Goal: Task Accomplishment & Management: Manage account settings

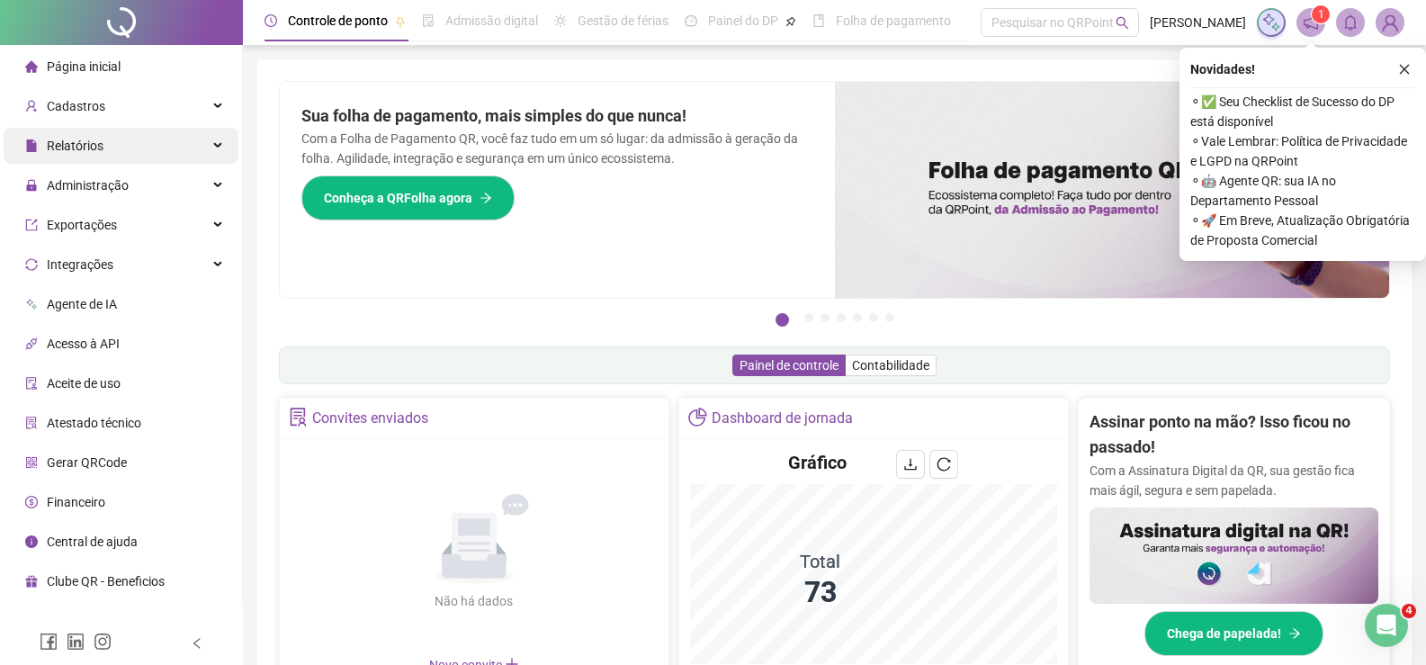
click at [164, 153] on div "Relatórios" at bounding box center [121, 146] width 235 height 36
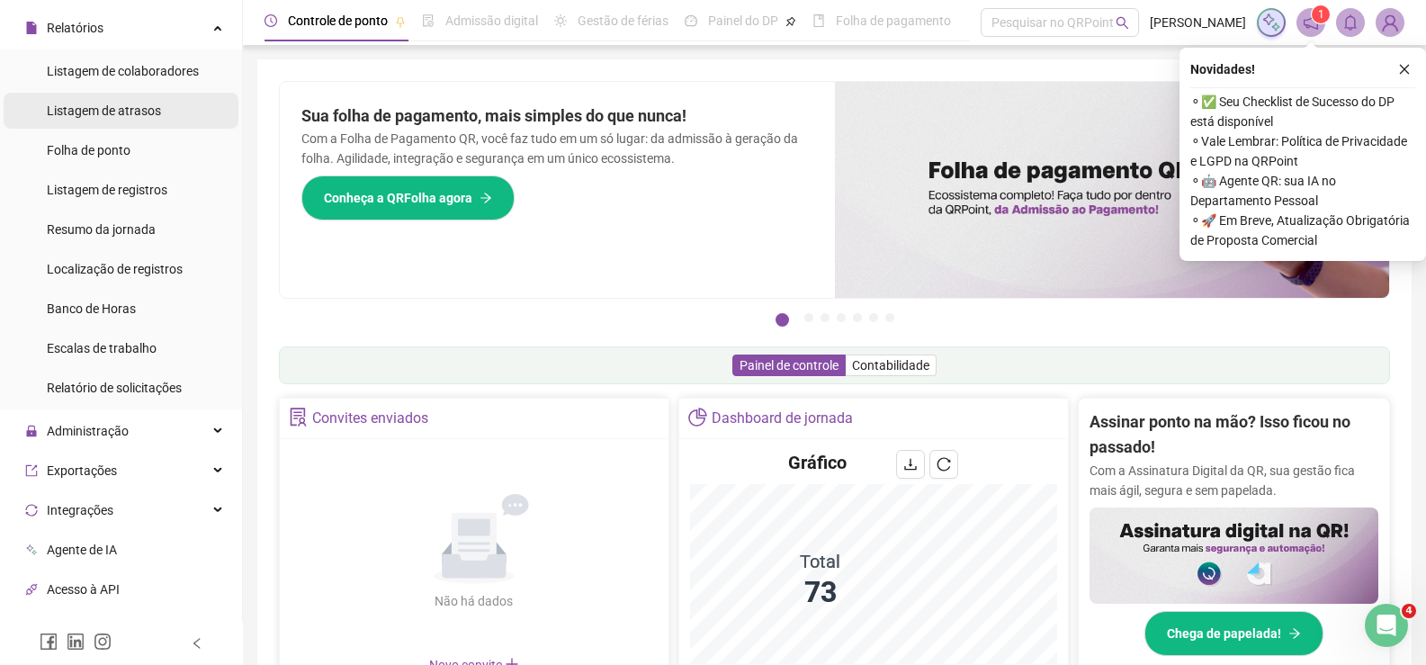
scroll to position [301, 0]
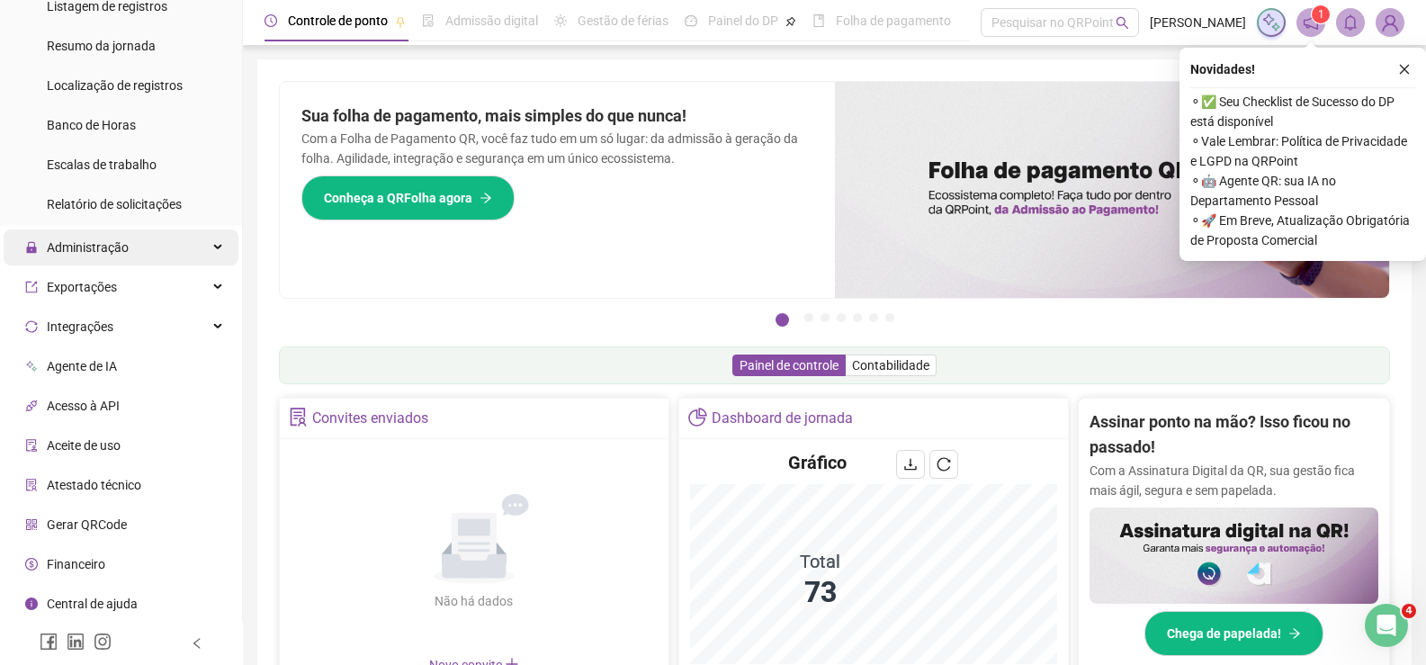
click at [157, 255] on div "Administração" at bounding box center [121, 247] width 235 height 36
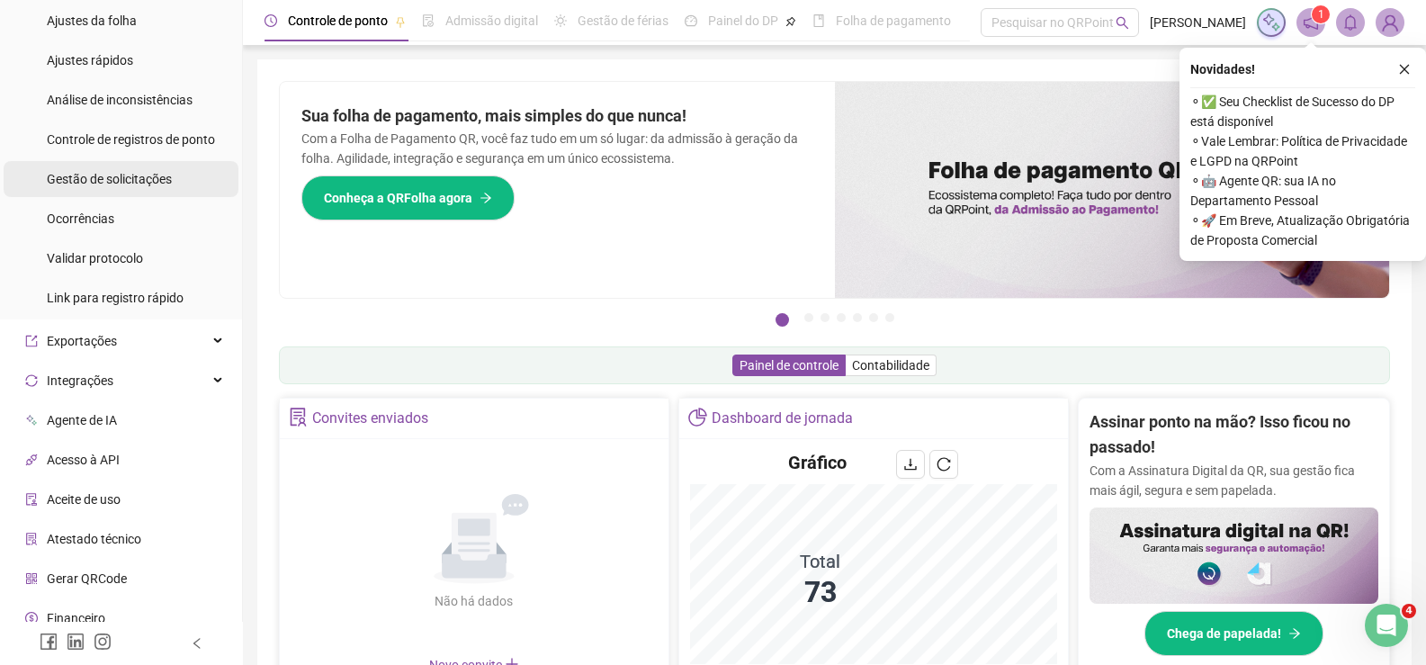
scroll to position [481, 0]
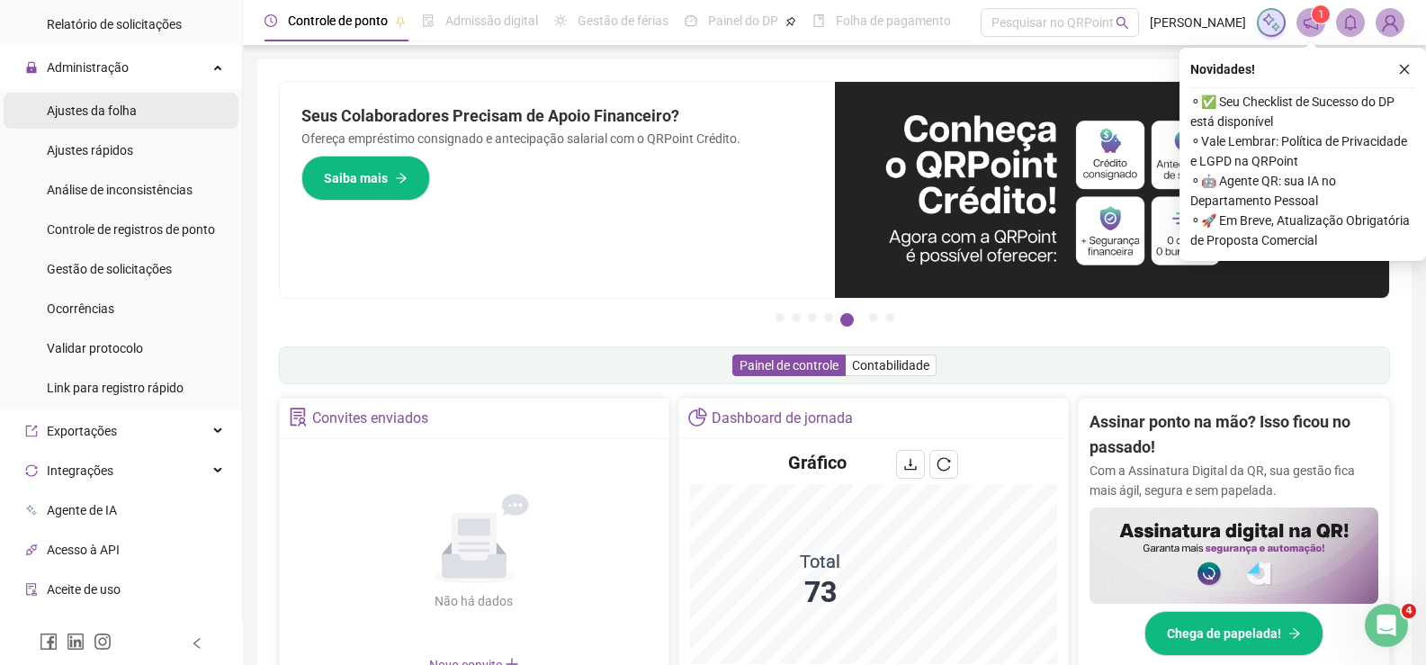
click at [127, 104] on span "Ajustes da folha" at bounding box center [92, 110] width 90 height 14
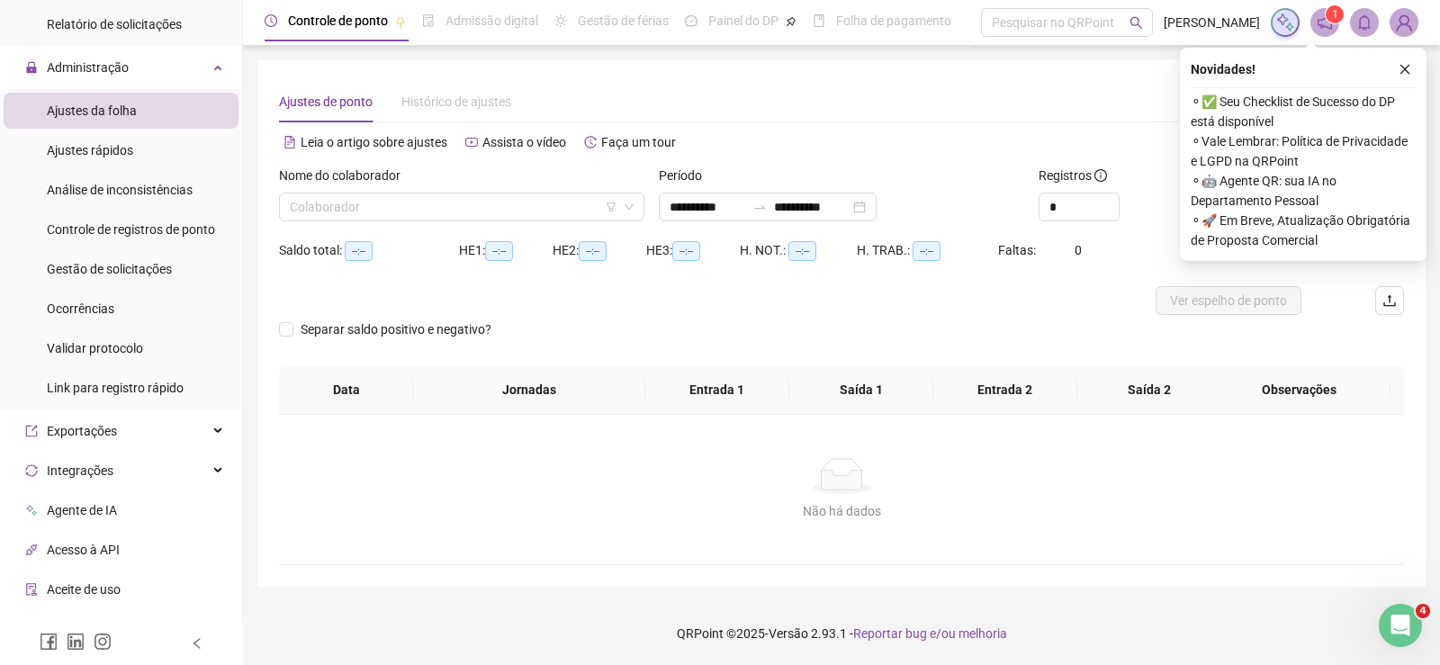
type input "**********"
click at [1401, 65] on icon "close" at bounding box center [1405, 69] width 13 height 13
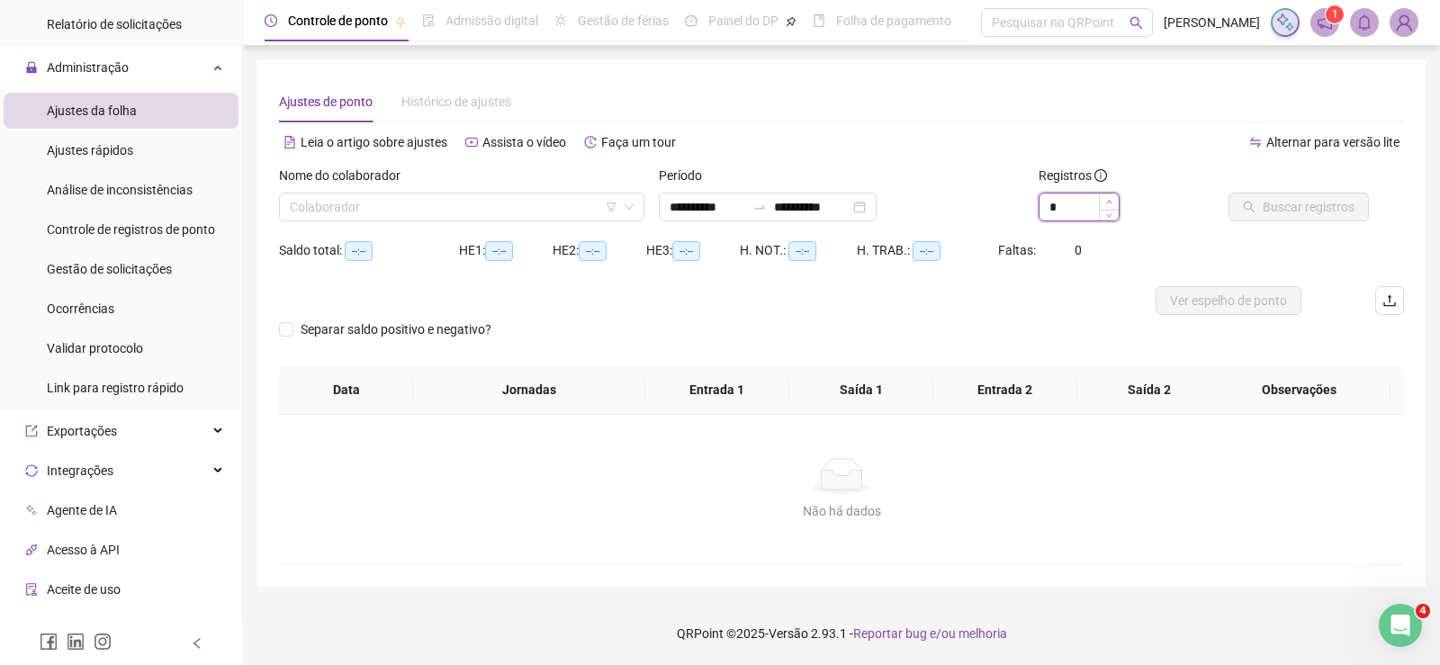
type input "*"
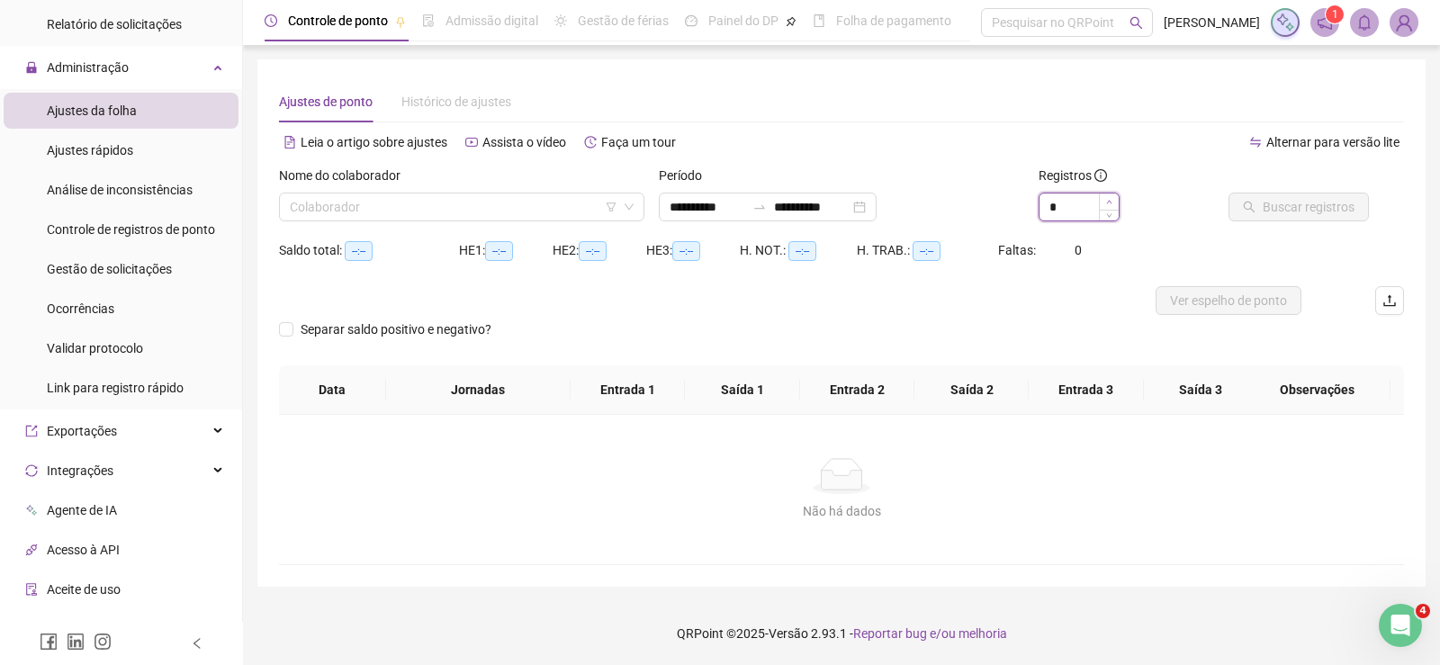
click at [1106, 202] on icon "up" at bounding box center [1109, 202] width 6 height 6
click at [570, 196] on input "search" at bounding box center [454, 206] width 328 height 27
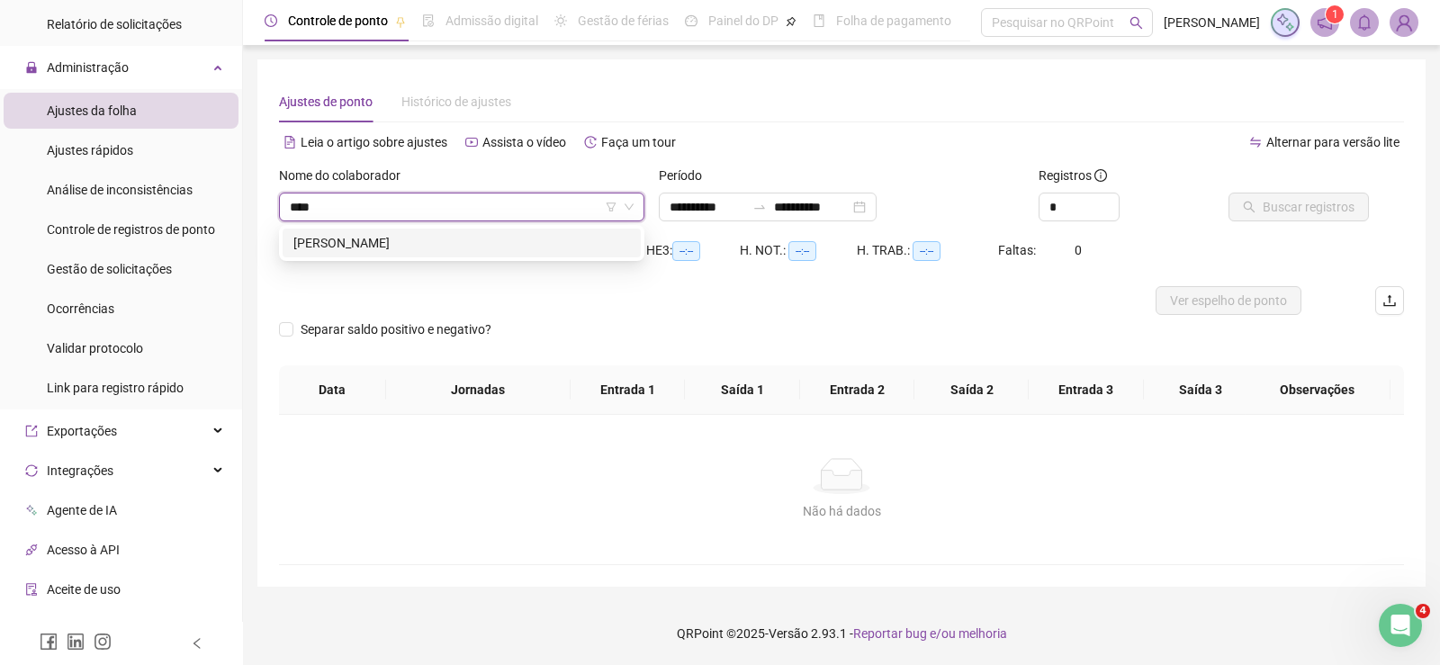
type input "*****"
click at [459, 247] on div "[PERSON_NAME]" at bounding box center [461, 243] width 337 height 20
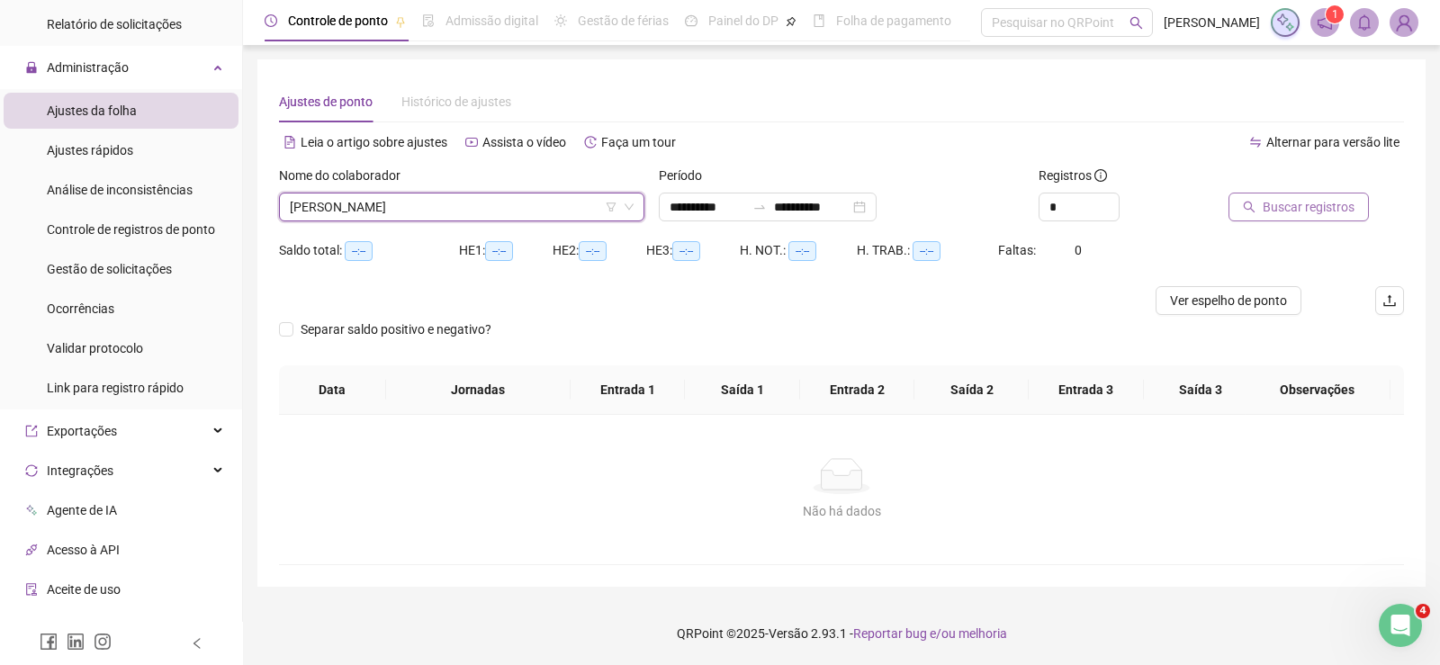
click at [1302, 214] on span "Buscar registros" at bounding box center [1309, 207] width 92 height 20
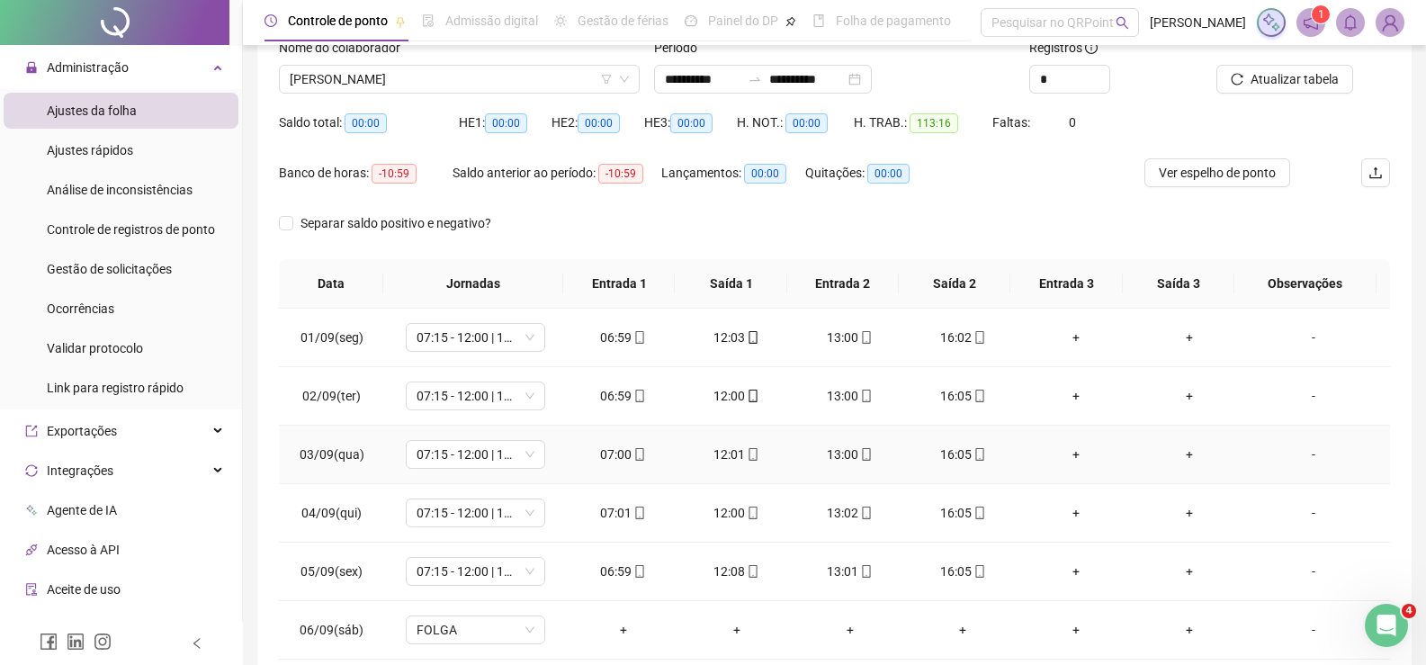
scroll to position [180, 0]
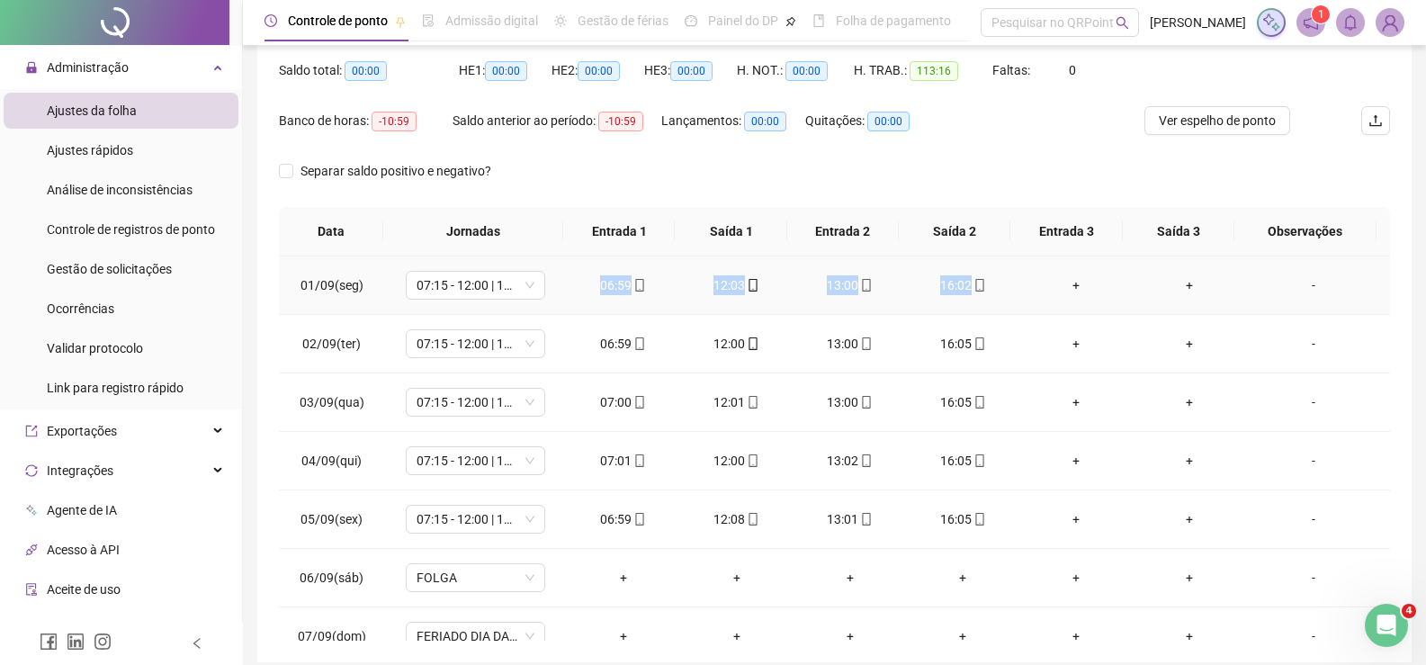
drag, startPoint x: 579, startPoint y: 280, endPoint x: 982, endPoint y: 275, distance: 403.2
click at [982, 275] on tr "01/09(seg) 07:15 - 12:00 | 13:00 - 16:15 06:59 12:03 13:00 16:02 + + -" at bounding box center [834, 285] width 1111 height 58
copy tr "06:59 12:03 13:00 16:02"
drag, startPoint x: 580, startPoint y: 335, endPoint x: 979, endPoint y: 335, distance: 399.6
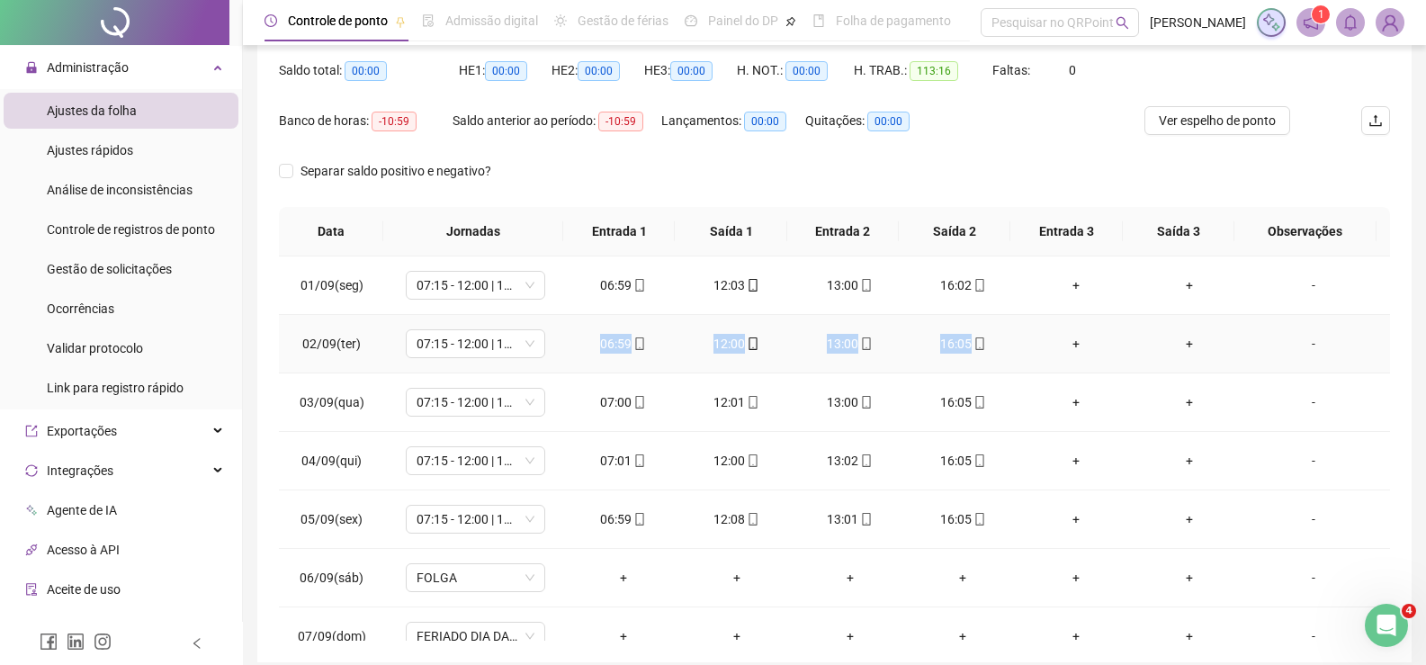
click at [979, 335] on tr "02/09(ter) 07:15 - 12:00 | 13:00 - 16:15 06:59 12:00 13:00 16:05 + + -" at bounding box center [834, 344] width 1111 height 58
copy tr "06:59 12:00 13:00 16:05"
drag, startPoint x: 582, startPoint y: 407, endPoint x: 975, endPoint y: 397, distance: 392.5
click at [976, 397] on tr "03/09(qua) 07:15 - 12:00 | 13:00 - 16:15 07:00 12:01 13:00 16:05 + + -" at bounding box center [834, 402] width 1111 height 58
copy tr "07:00 12:01 13:00 16:05"
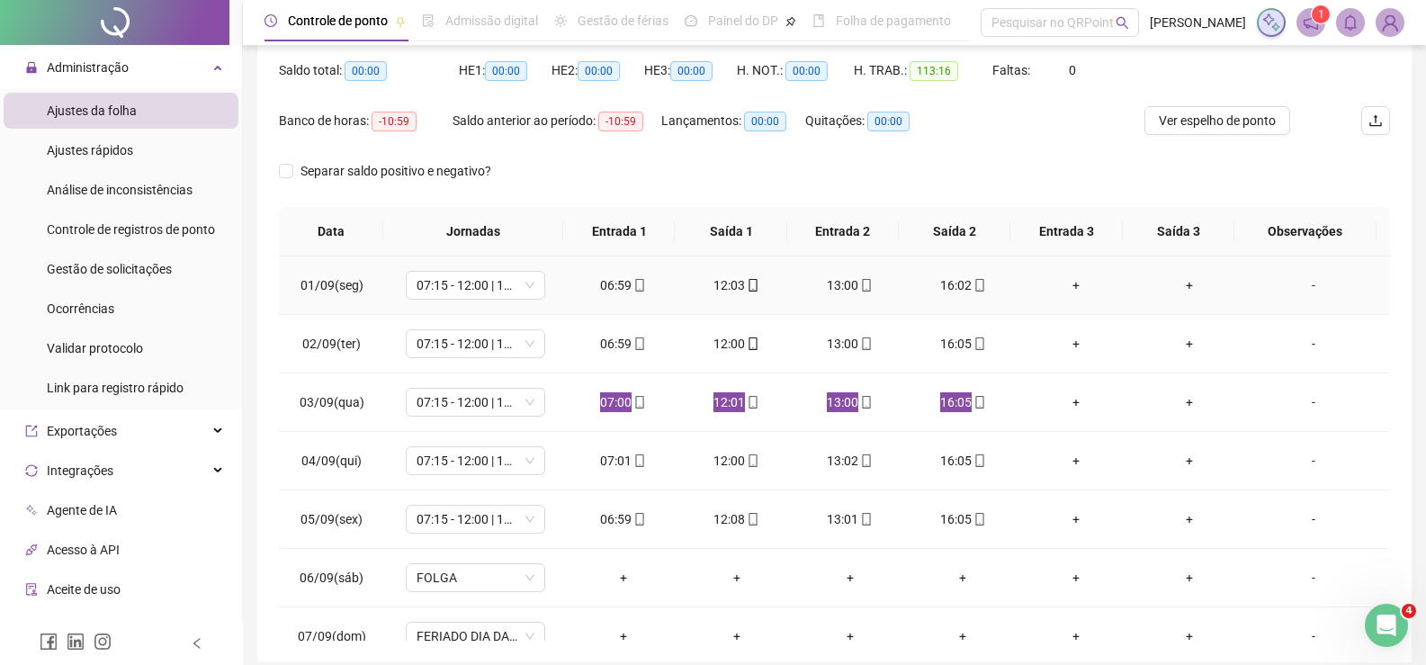
scroll to position [180, 0]
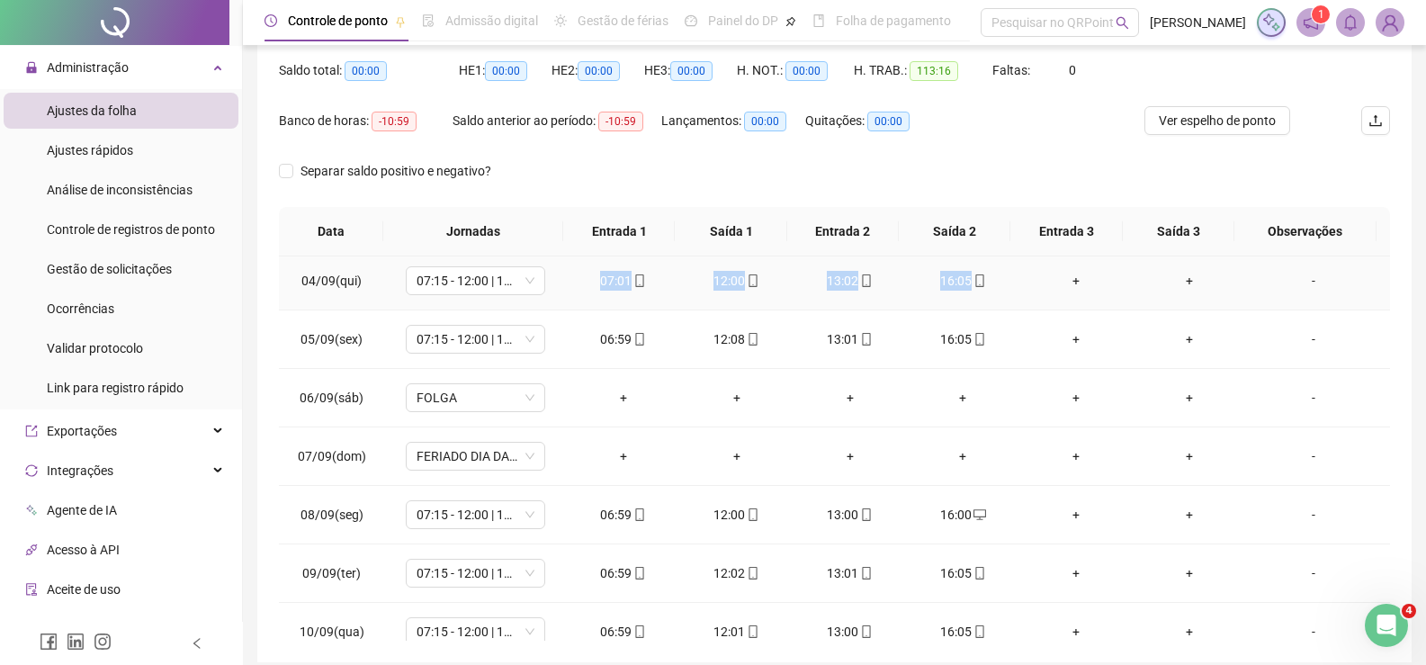
drag, startPoint x: 610, startPoint y: 283, endPoint x: 1000, endPoint y: 277, distance: 389.7
click at [1000, 277] on tr "04/09(qui) 07:15 - 12:00 | 13:00 - 16:15 07:01 12:00 13:02 16:05 + + -" at bounding box center [834, 281] width 1111 height 58
copy tr "07:01 12:00 13:02 16:05"
drag, startPoint x: 575, startPoint y: 337, endPoint x: 988, endPoint y: 322, distance: 413.4
click at [988, 322] on tr "05/09(sex) 07:15 - 12:00 | 13:00 - 16:15 06:59 12:08 13:01 16:05 + + -" at bounding box center [834, 339] width 1111 height 58
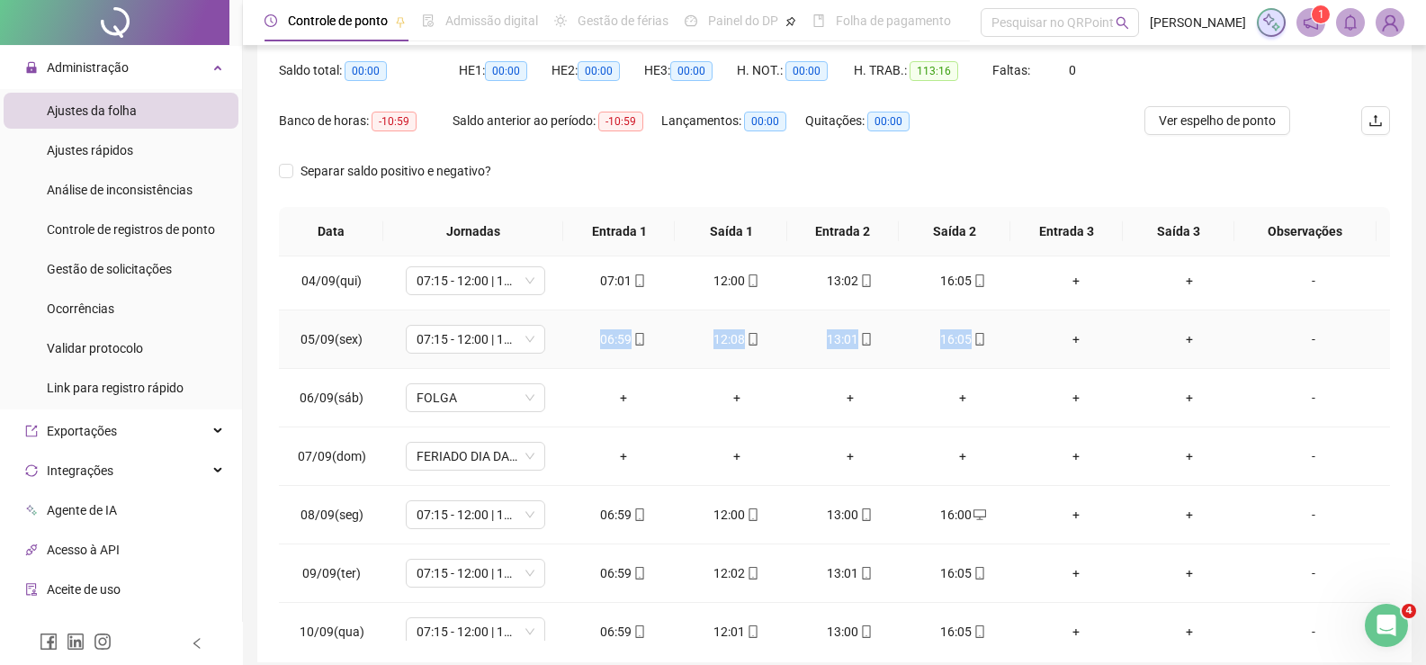
copy tr "06:59 12:08 13:01 16:05"
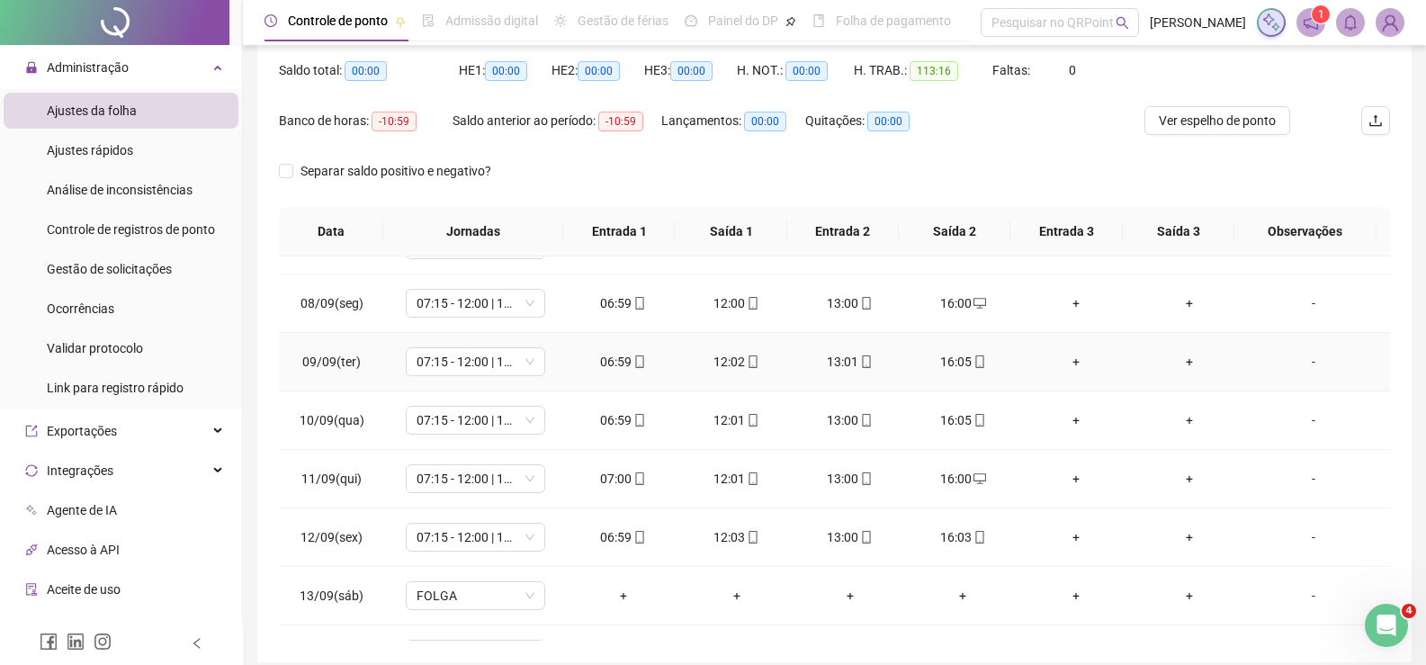
scroll to position [360, 0]
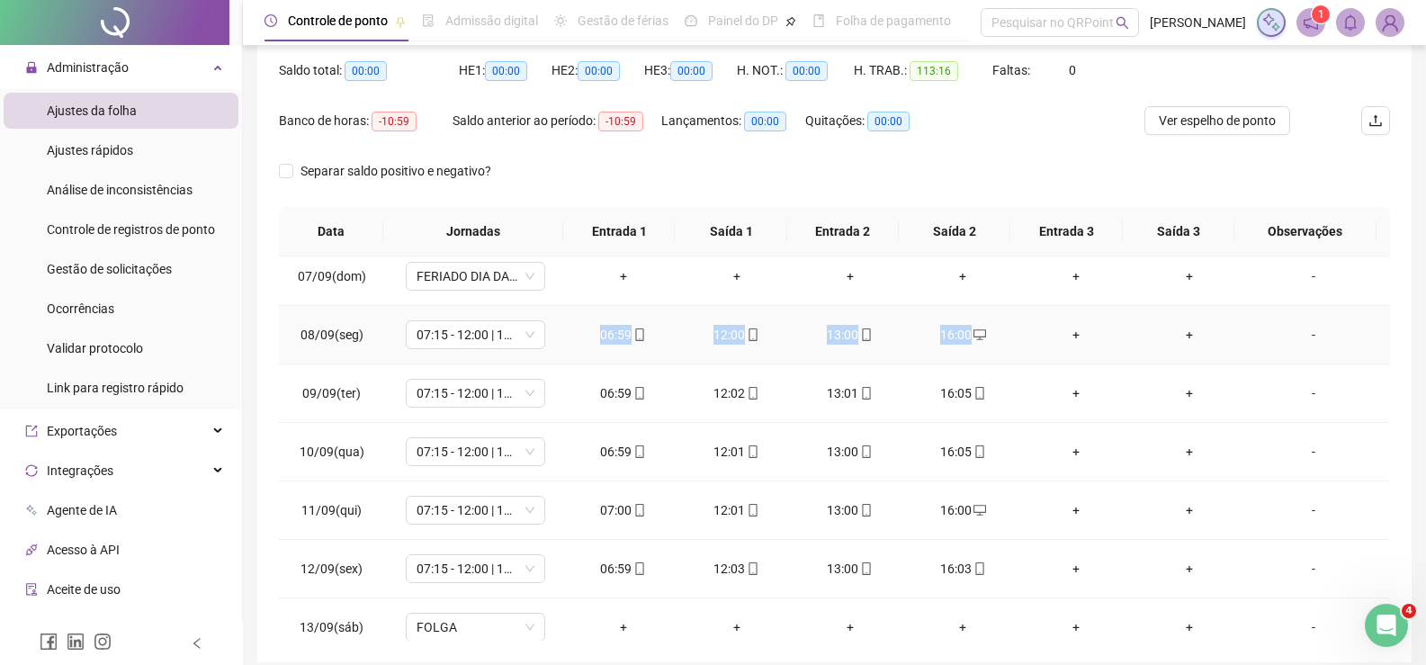
drag, startPoint x: 568, startPoint y: 337, endPoint x: 969, endPoint y: 335, distance: 401.4
click at [969, 335] on tr "08/09(seg) 07:15 - 12:00 | 13:00 - 16:15 06:59 12:00 13:00 16:00 + + -" at bounding box center [834, 335] width 1111 height 58
copy tr "06:59 12:00 13:00 16:00"
drag, startPoint x: 575, startPoint y: 391, endPoint x: 1028, endPoint y: 382, distance: 452.8
click at [1028, 382] on tr "09/09(ter) 07:15 - 12:00 | 13:00 - 16:15 06:59 12:02 13:01 16:05 + + -" at bounding box center [834, 393] width 1111 height 58
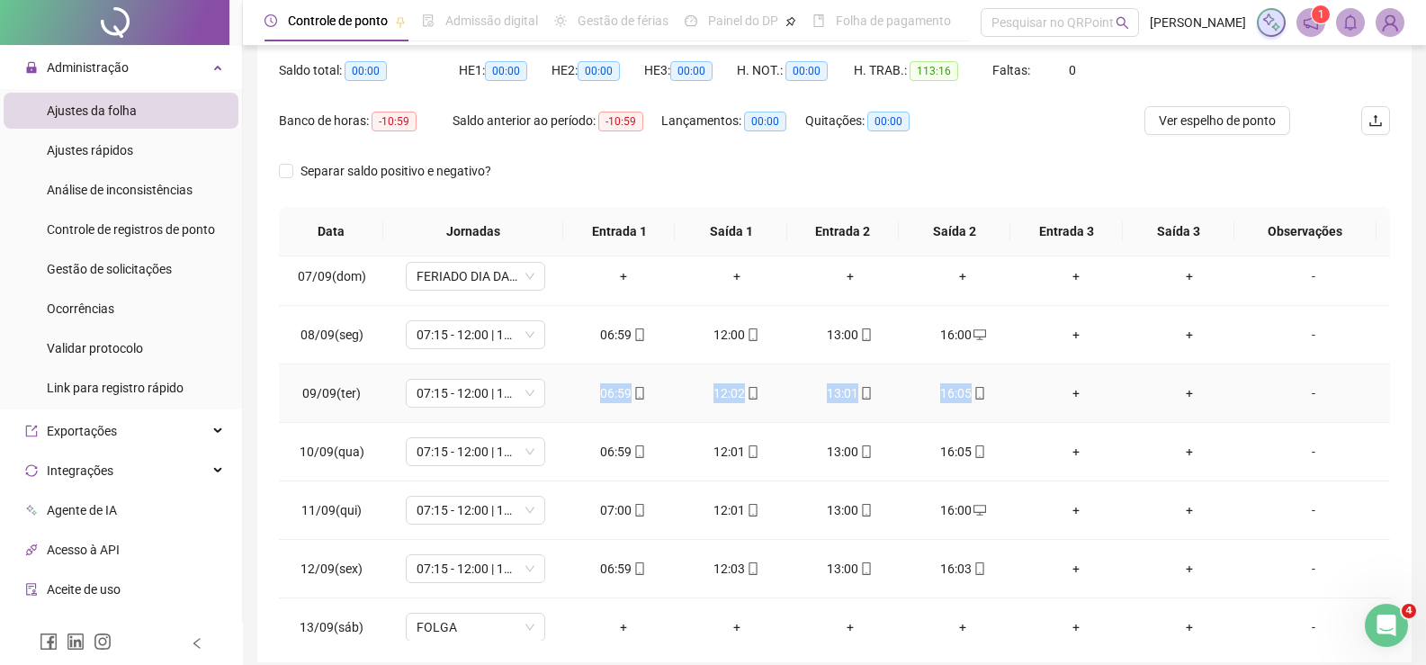
copy tr "06:59 12:02 13:01 16:05"
drag, startPoint x: 579, startPoint y: 439, endPoint x: 1005, endPoint y: 450, distance: 426.7
click at [1005, 450] on tr "10/09(qua) 07:15 - 12:00 | 13:00 - 16:15 06:59 12:01 13:00 16:05 + + -" at bounding box center [834, 452] width 1111 height 58
copy tr "06:59 12:01 13:00 16:05"
drag, startPoint x: 574, startPoint y: 506, endPoint x: 992, endPoint y: 506, distance: 417.6
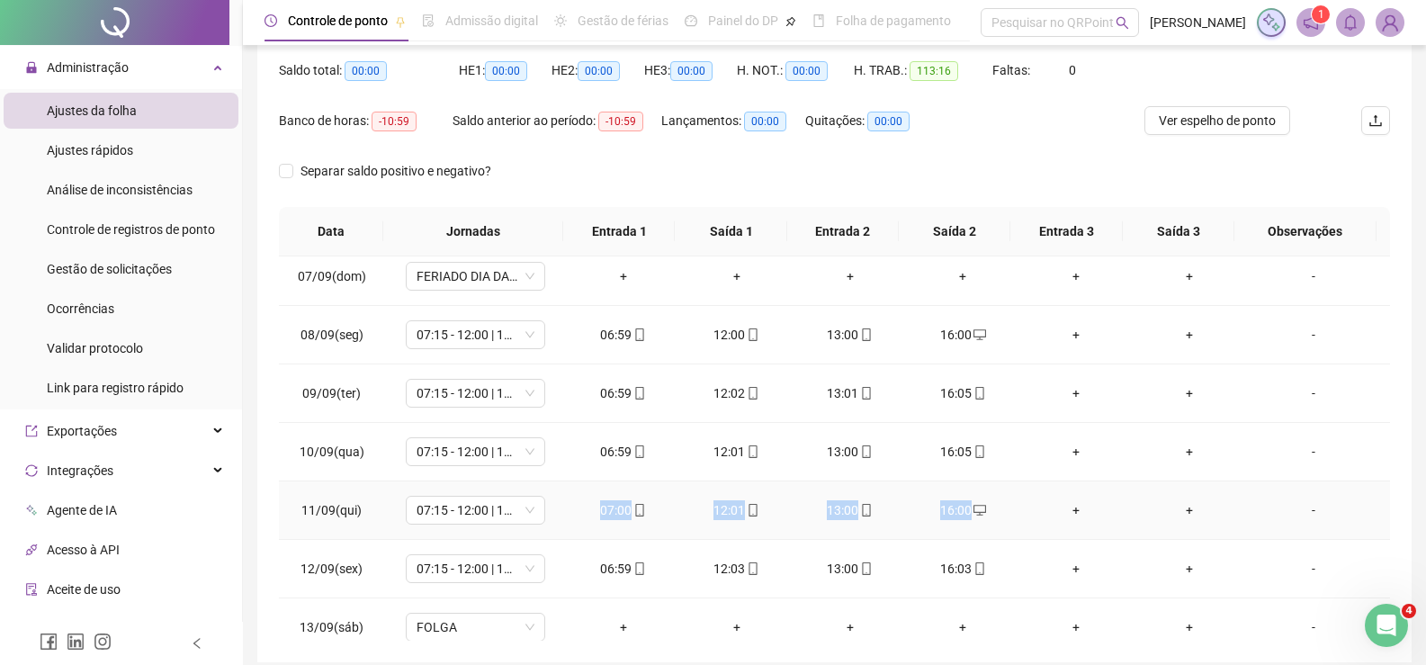
click at [992, 506] on tr "11/09(qui) 07:15 - 12:00 | 13:00 - 16:15 07:00 12:01 13:00 16:00 + + -" at bounding box center [834, 510] width 1111 height 58
copy tr "07:00 12:01 13:00 16:00"
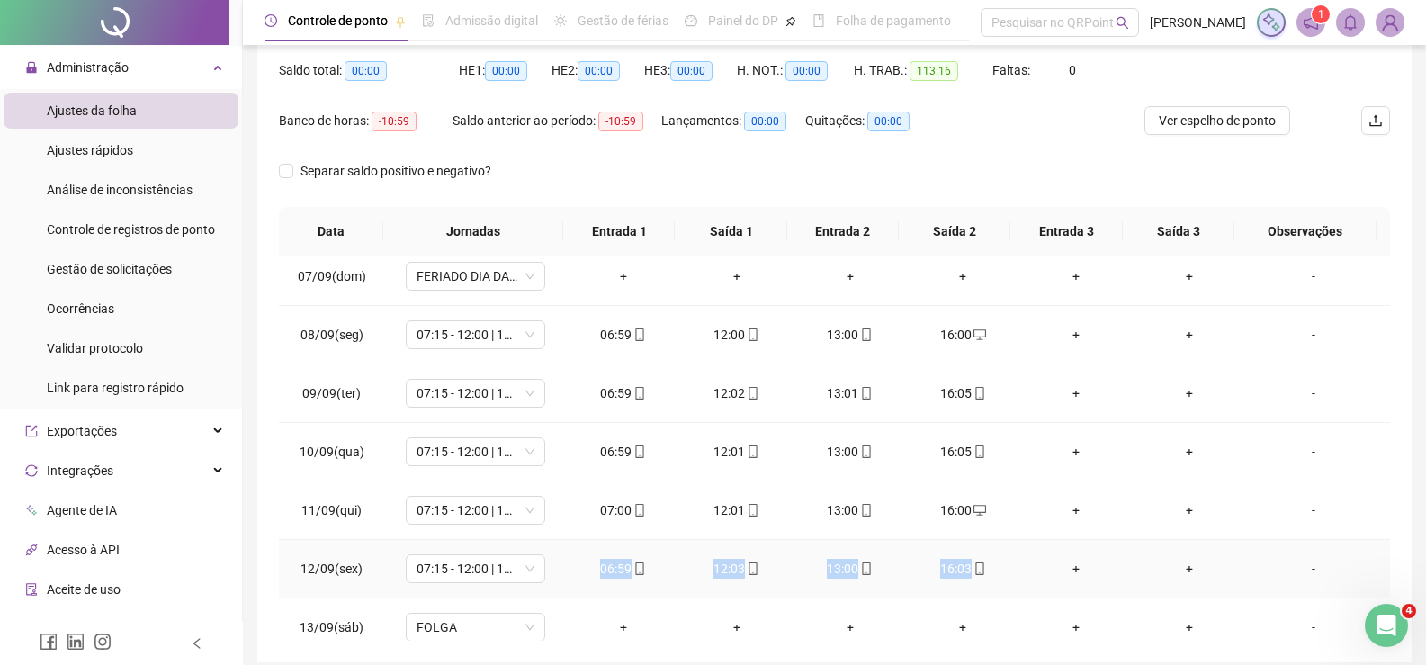
drag, startPoint x: 598, startPoint y: 557, endPoint x: 993, endPoint y: 567, distance: 395.2
click at [993, 567] on tr "12/09(sex) 07:15 - 12:00 | 13:00 - 16:15 06:59 12:03 13:00 16:03 + + -" at bounding box center [834, 569] width 1111 height 58
copy tr "06:59 12:03 13:00 16:03"
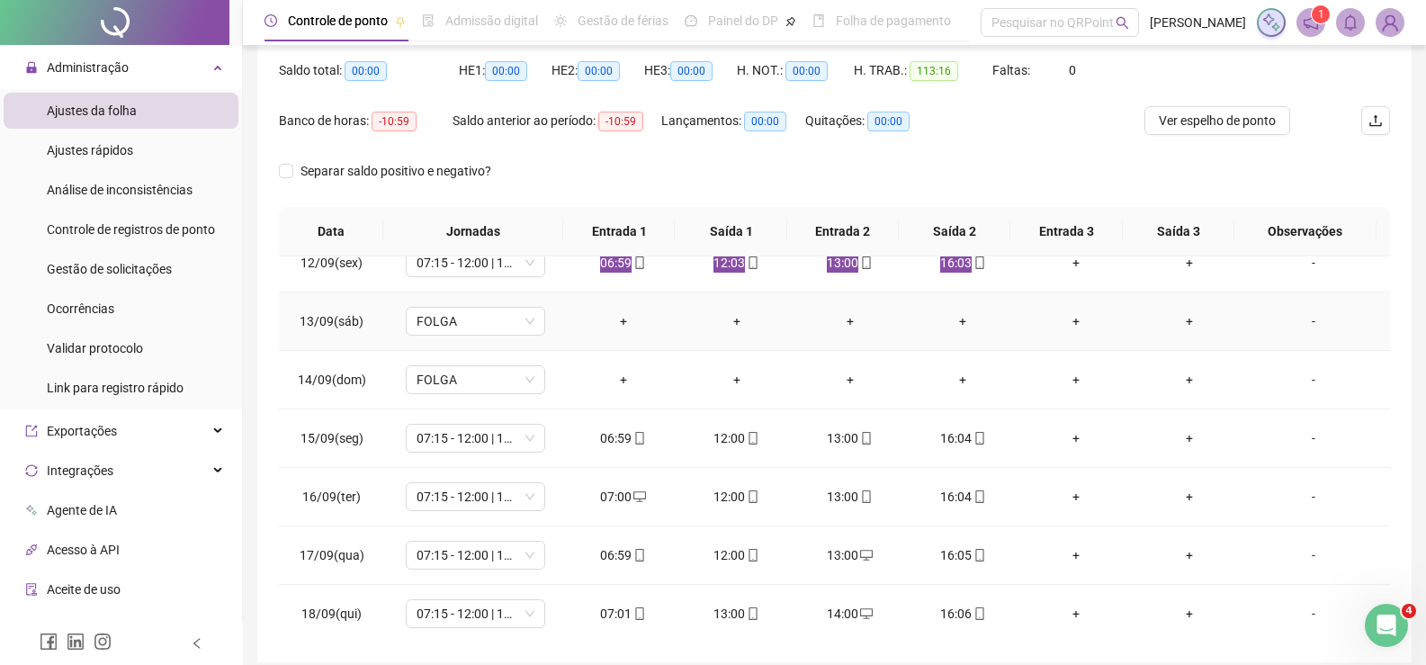
scroll to position [669, 0]
drag, startPoint x: 578, startPoint y: 427, endPoint x: 972, endPoint y: 416, distance: 394.3
click at [972, 416] on tr "15/09(seg) 07:15 - 12:00 | 13:00 - 16:15 06:59 12:00 13:00 16:04 + + -" at bounding box center [834, 436] width 1111 height 58
drag, startPoint x: 587, startPoint y: 489, endPoint x: 980, endPoint y: 486, distance: 393.3
click at [980, 486] on tr "16/09(ter) 07:15 - 12:00 | 13:00 - 16:15 07:00 12:00 13:00 16:04 + + -" at bounding box center [834, 494] width 1111 height 58
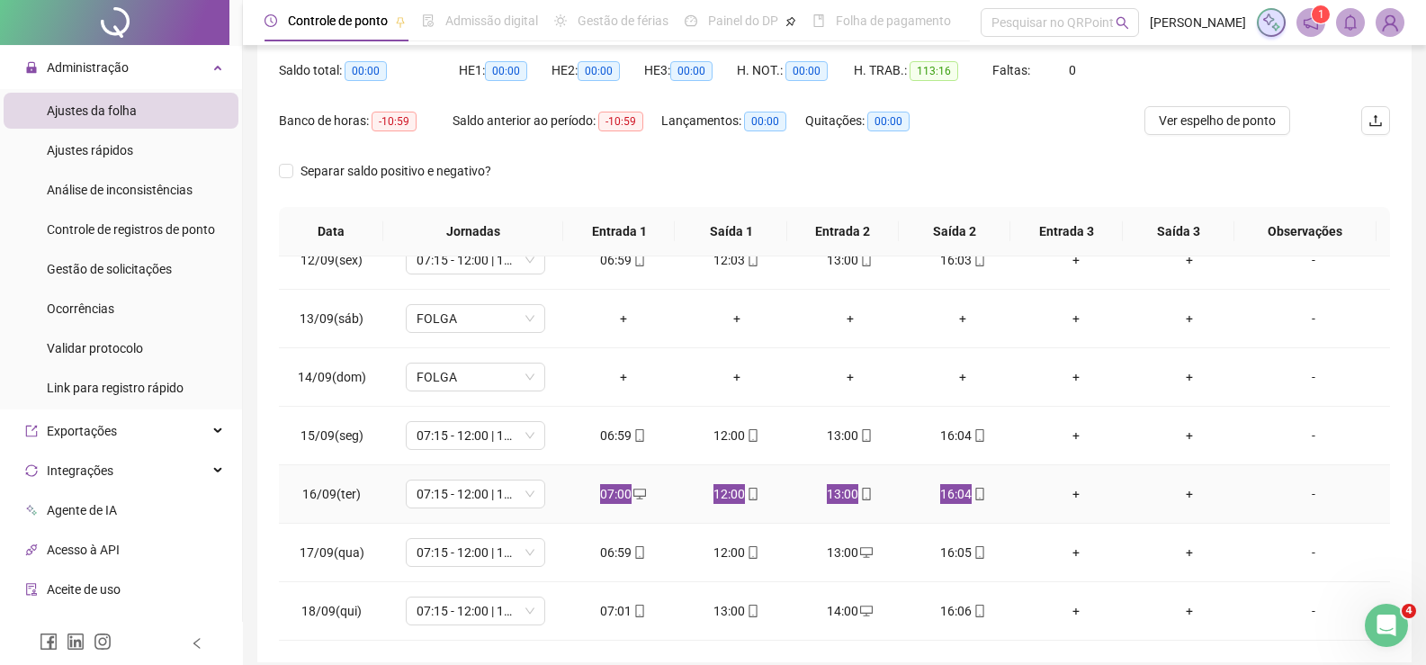
scroll to position [255, 0]
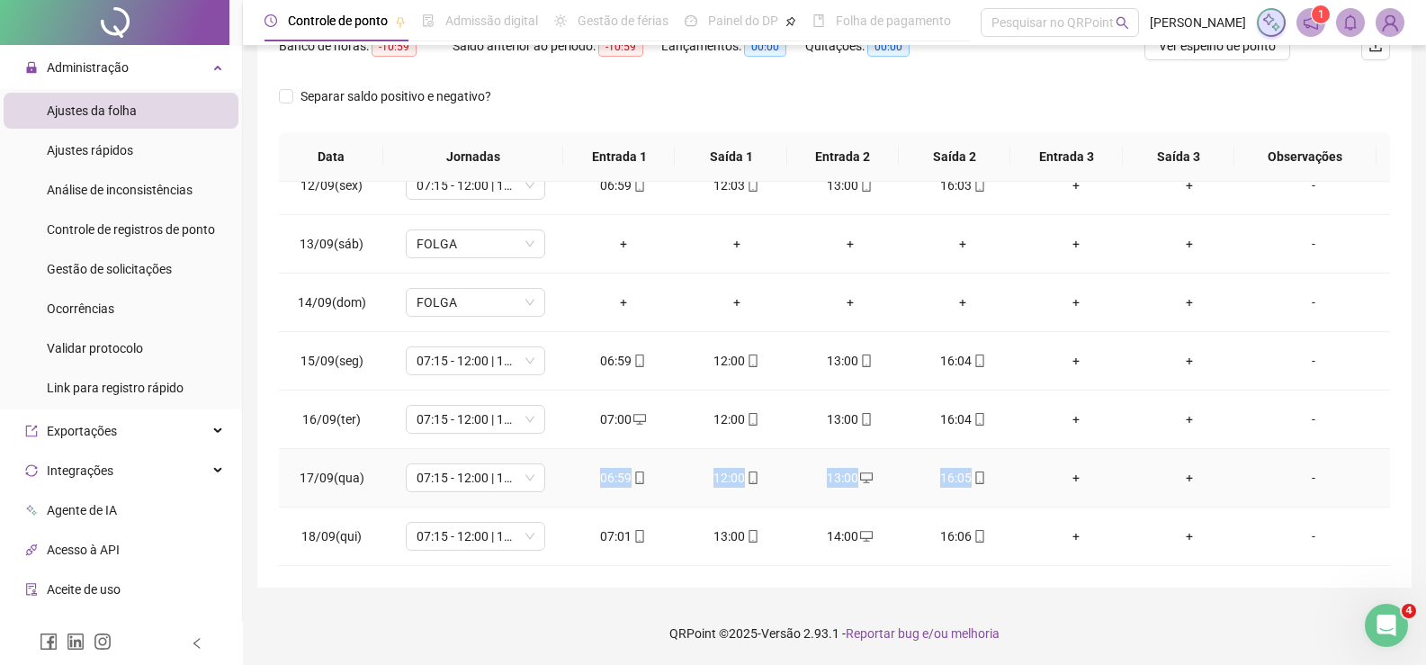
drag, startPoint x: 587, startPoint y: 472, endPoint x: 991, endPoint y: 469, distance: 404.1
click at [991, 469] on tr "17/09(qua) 07:15 - 12:00 | 13:00 - 16:15 06:59 12:00 13:00 16:05 + + -" at bounding box center [834, 478] width 1111 height 58
drag, startPoint x: 595, startPoint y: 529, endPoint x: 961, endPoint y: 535, distance: 366.3
click at [961, 535] on tr "18/09(qui) 07:15 - 12:00 | 13:00 - 16:15 07:01 13:00 14:00 16:06 + + -" at bounding box center [834, 537] width 1111 height 58
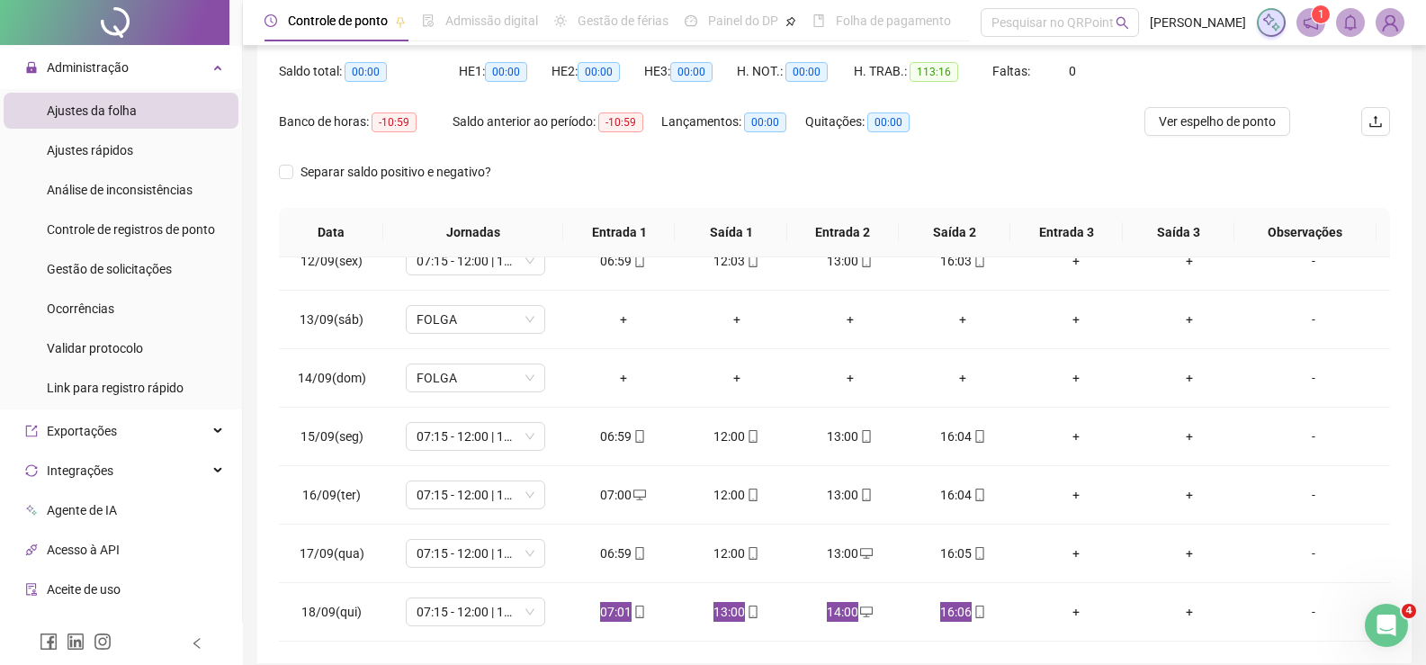
scroll to position [75, 0]
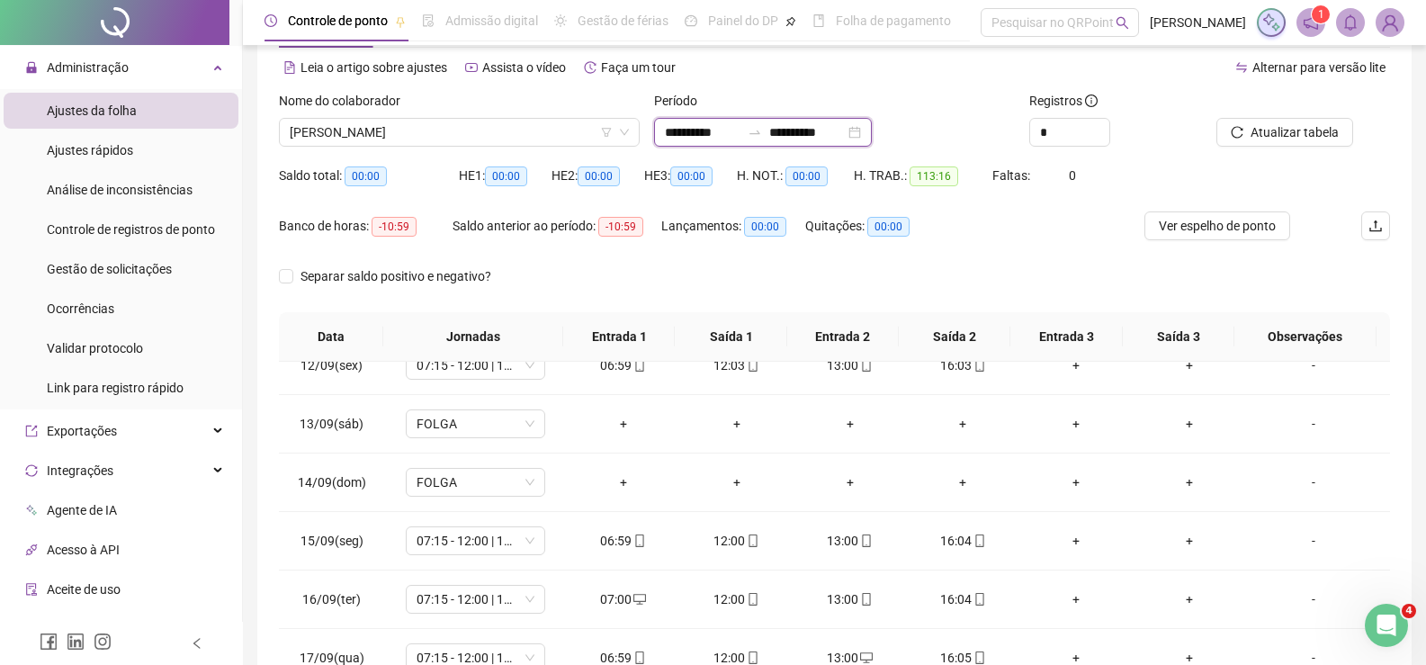
click at [838, 129] on input "**********" at bounding box center [807, 132] width 76 height 20
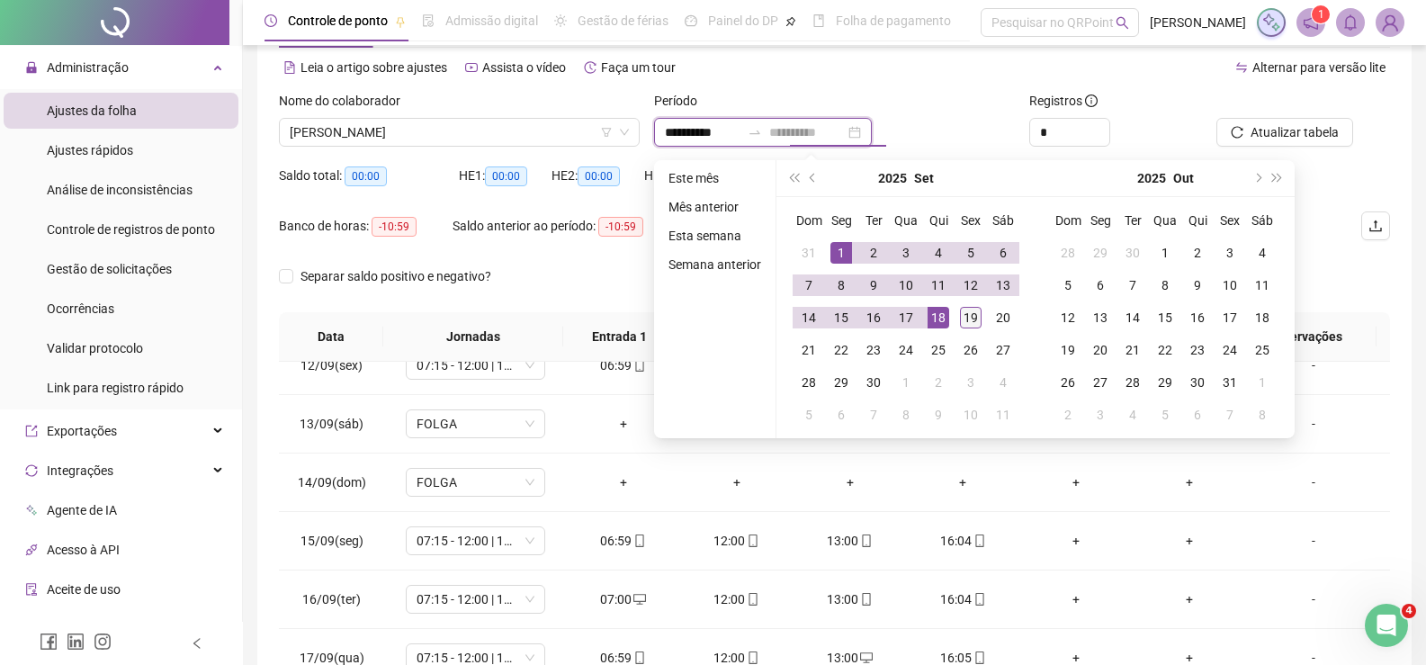
type input "**********"
click at [965, 317] on div "19" at bounding box center [971, 318] width 22 height 22
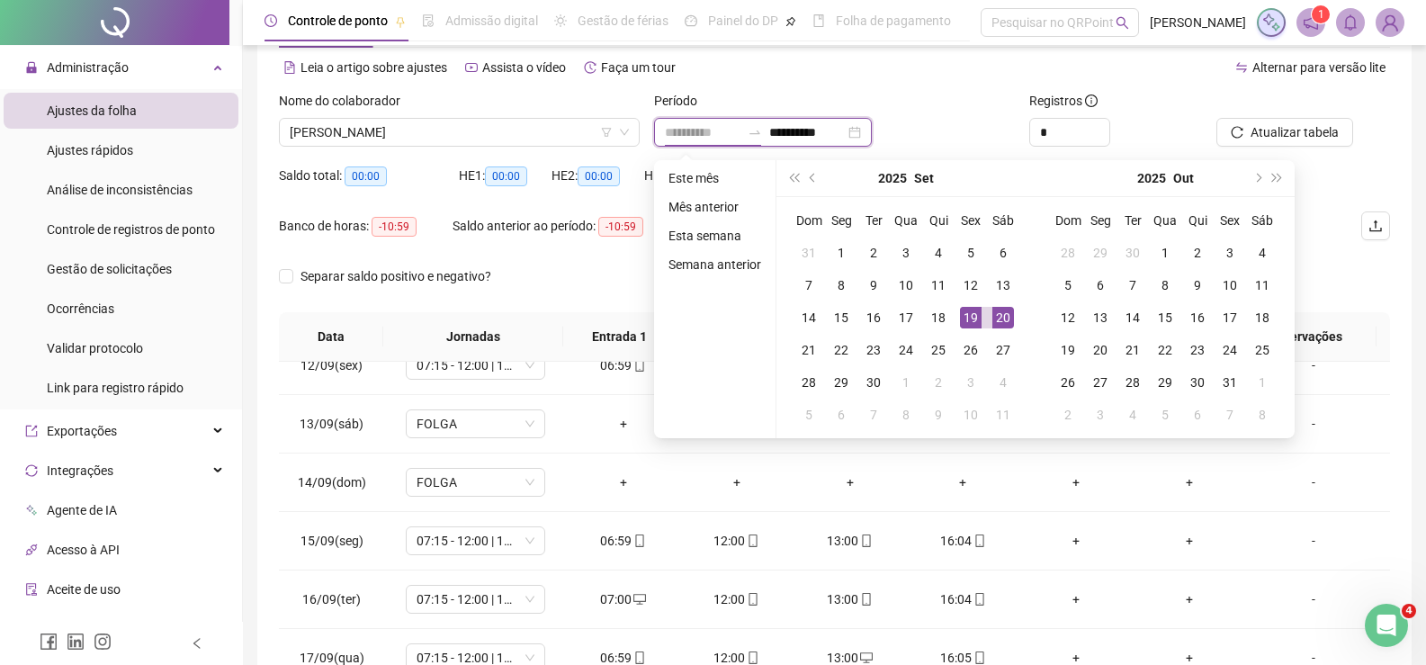
type input "**********"
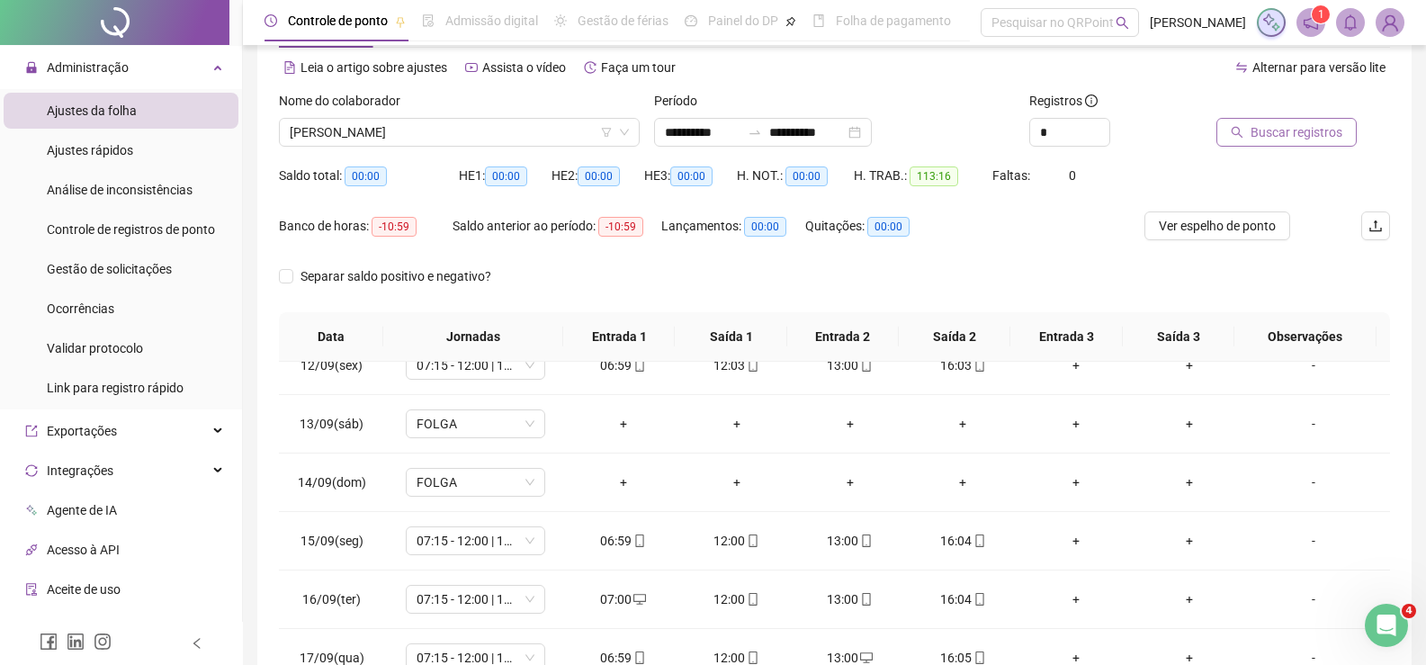
click at [1336, 124] on span "Buscar registros" at bounding box center [1297, 132] width 92 height 20
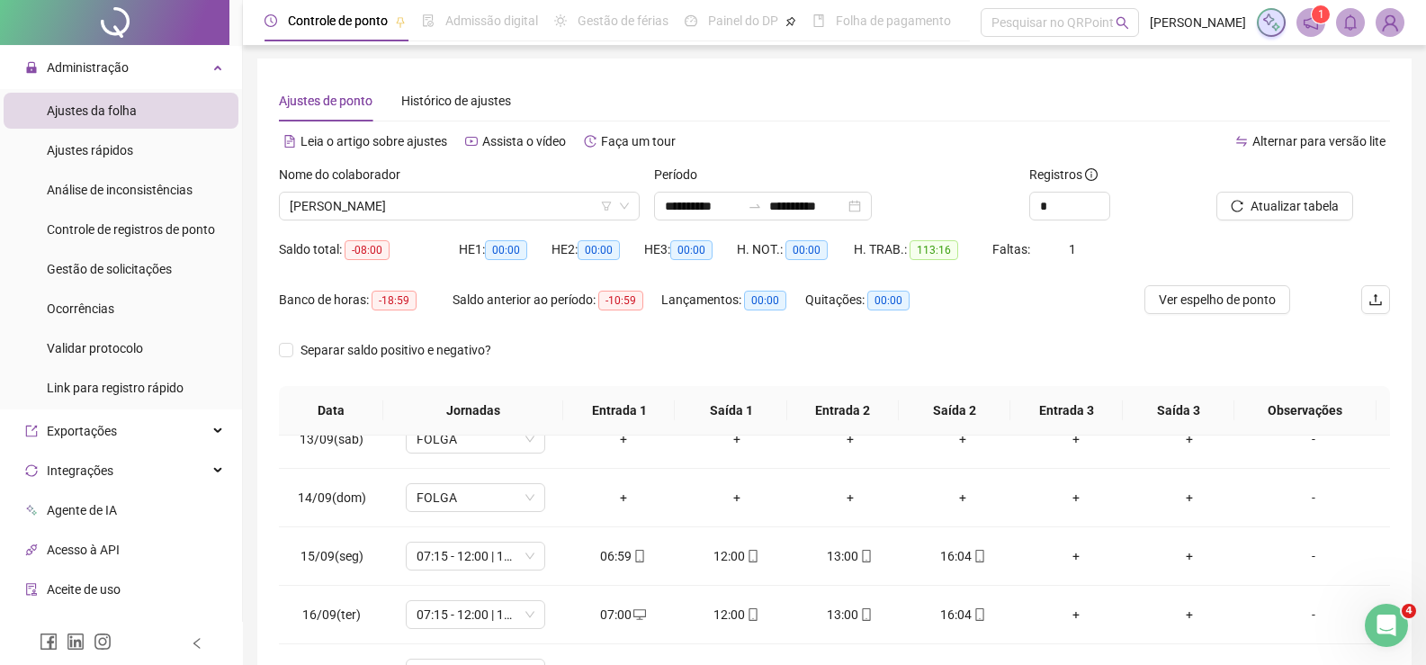
scroll to position [0, 0]
click at [1262, 202] on span "Atualizar tabela" at bounding box center [1295, 207] width 88 height 20
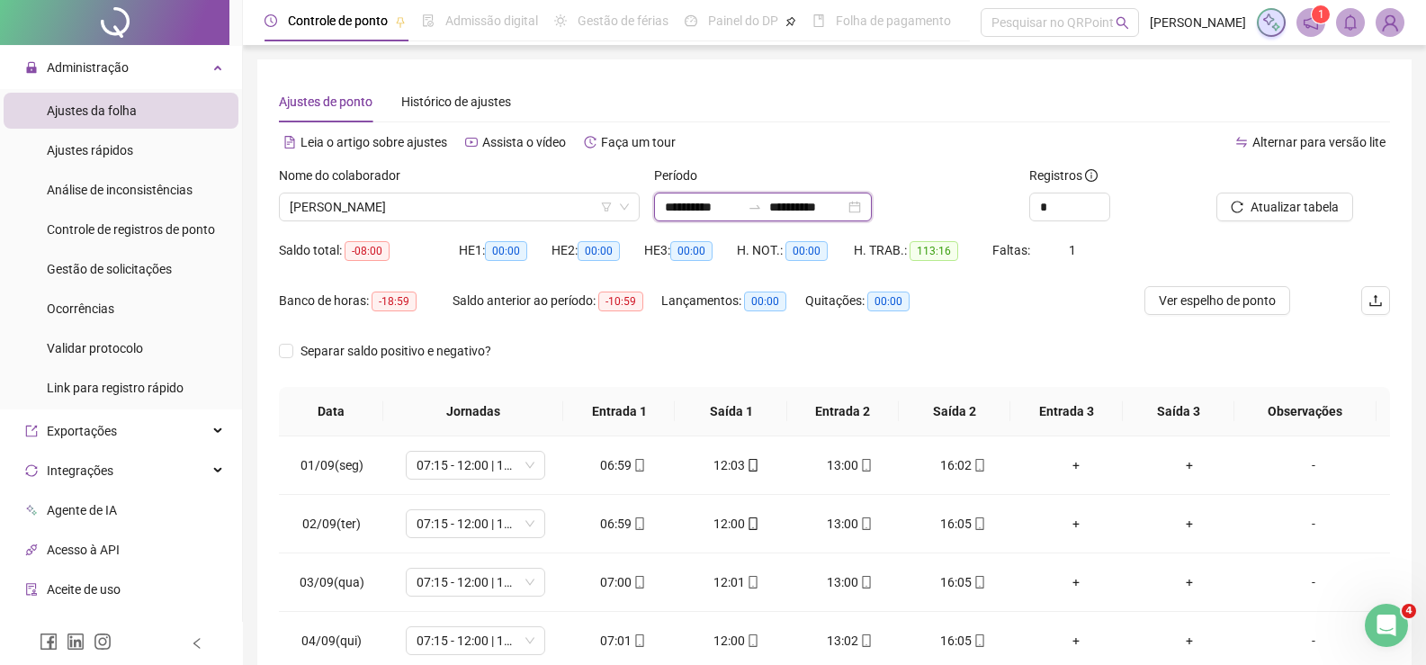
click at [823, 209] on input "**********" at bounding box center [807, 207] width 76 height 20
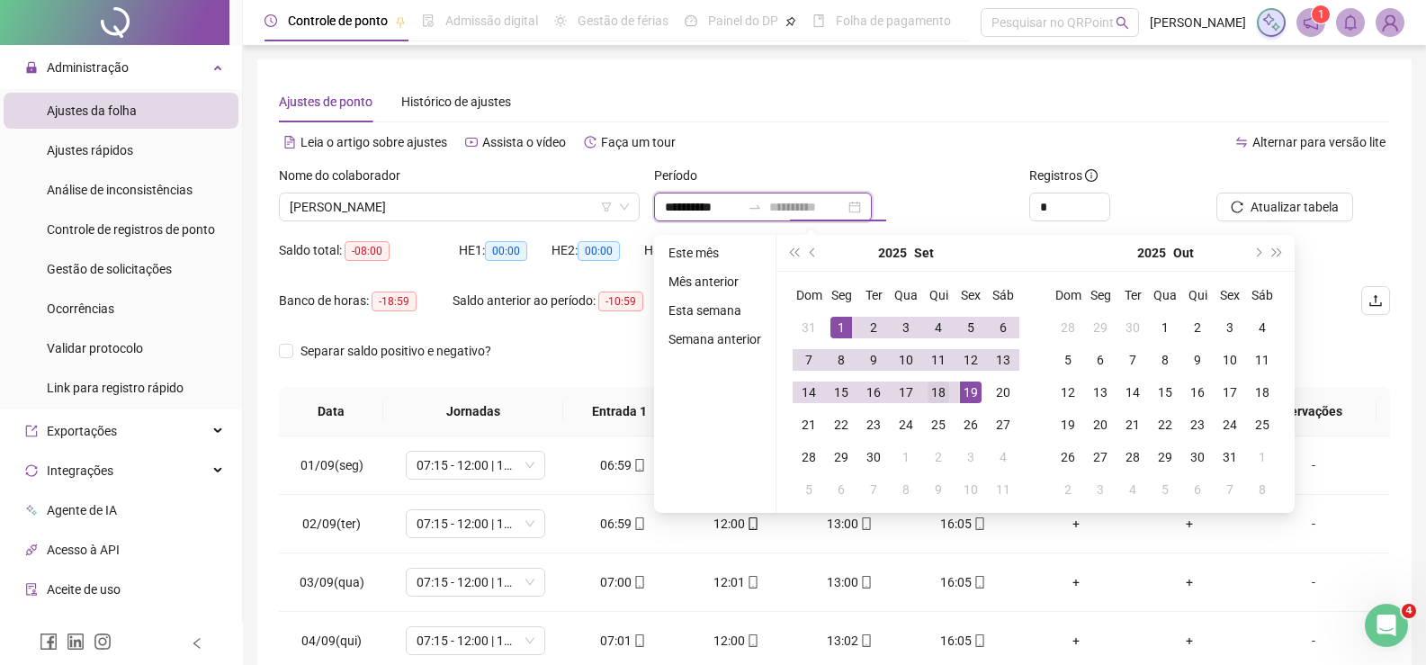
type input "**********"
click at [939, 391] on div "18" at bounding box center [939, 393] width 22 height 22
type input "**********"
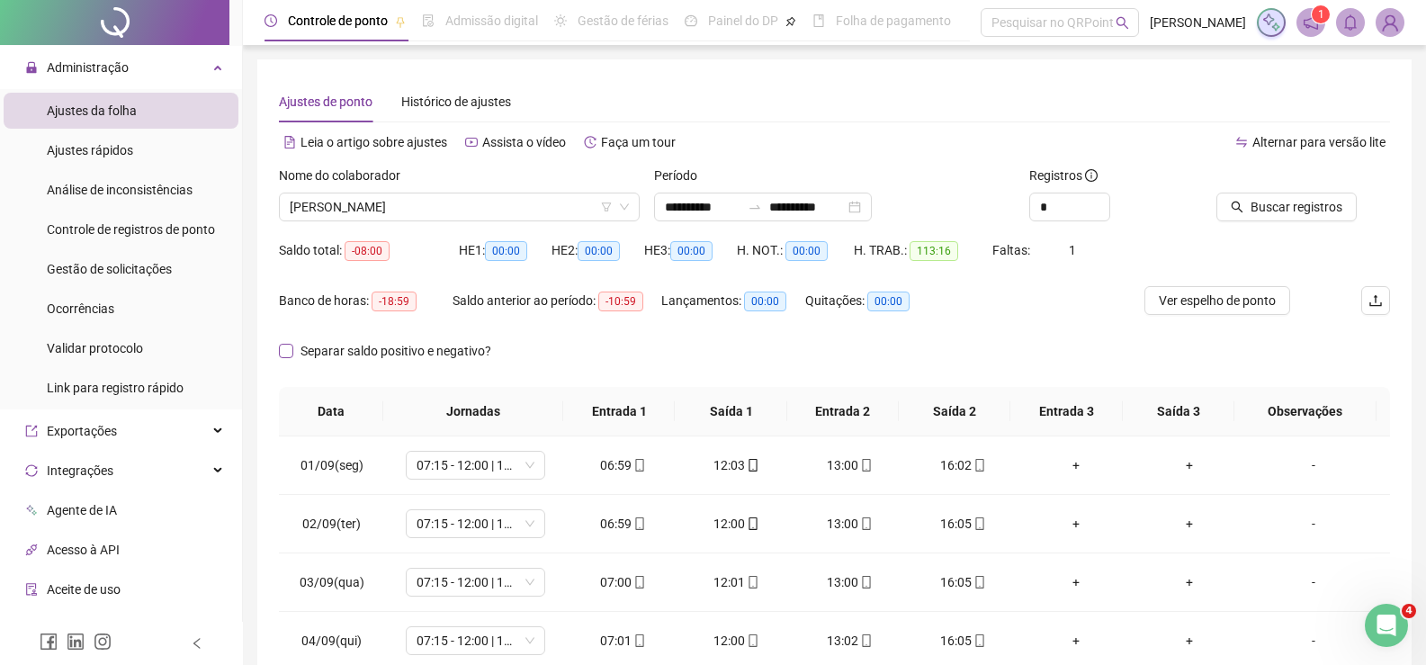
click at [325, 349] on span "Separar saldo positivo e negativo?" at bounding box center [395, 351] width 205 height 20
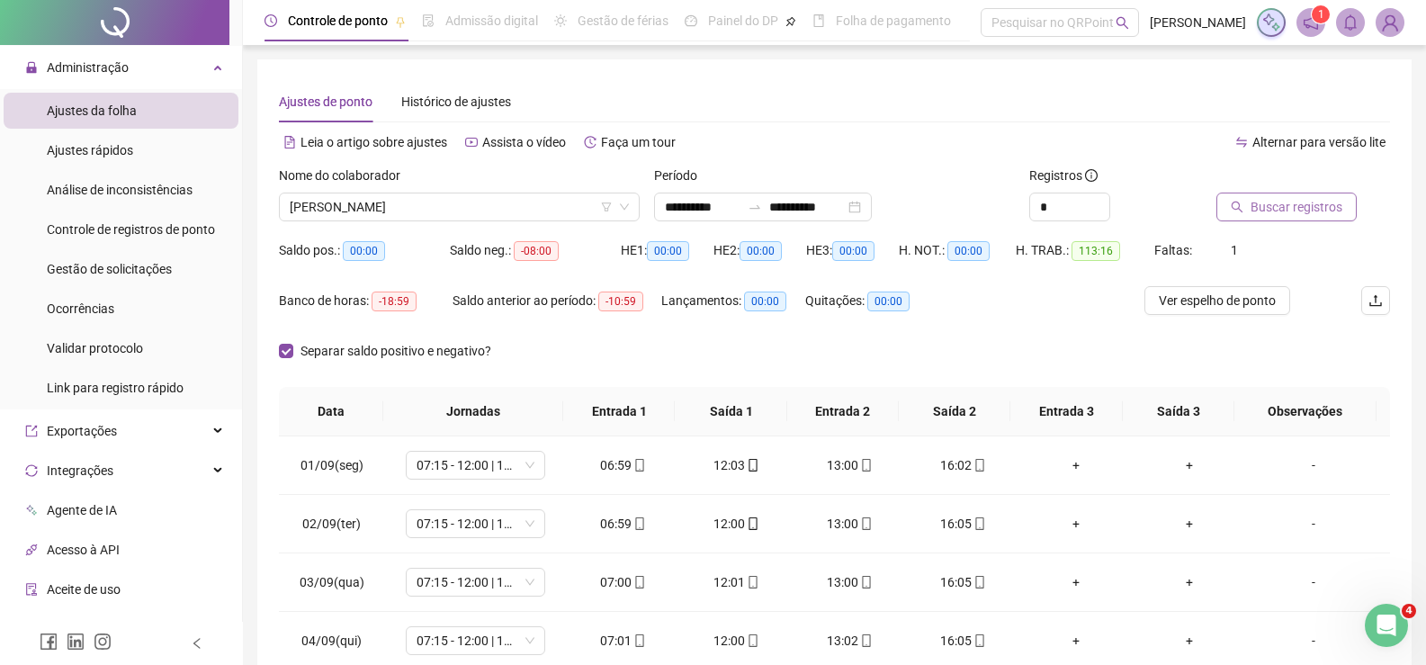
click at [1302, 214] on span "Buscar registros" at bounding box center [1297, 207] width 92 height 20
click at [816, 206] on input "**********" at bounding box center [807, 207] width 76 height 20
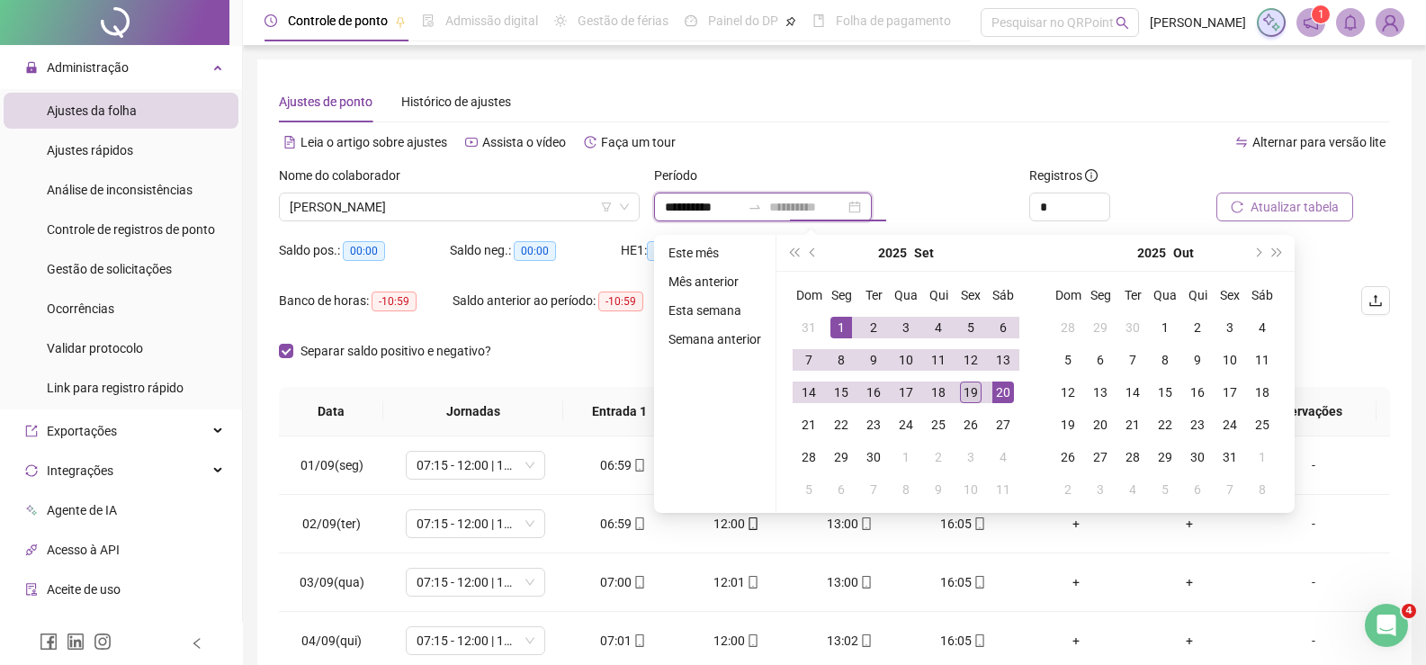
type input "**********"
click at [976, 391] on div "19" at bounding box center [971, 393] width 22 height 22
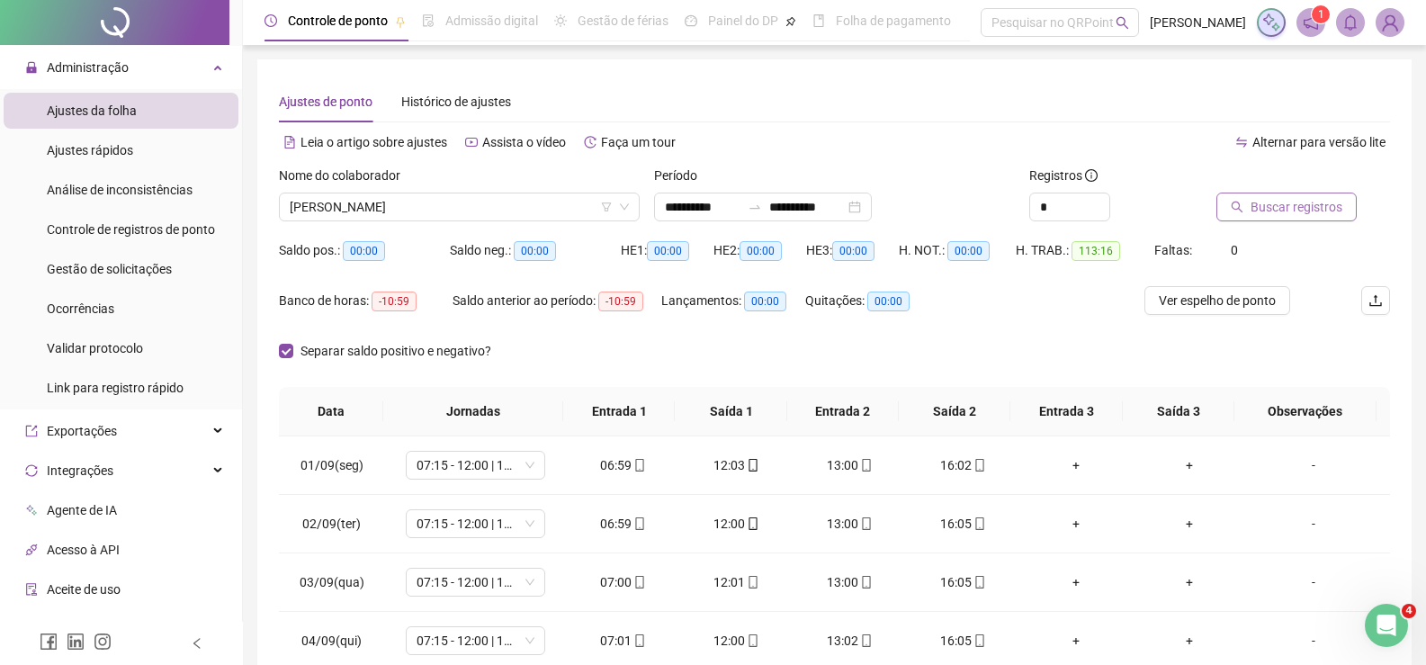
click at [1273, 206] on span "Buscar registros" at bounding box center [1297, 207] width 92 height 20
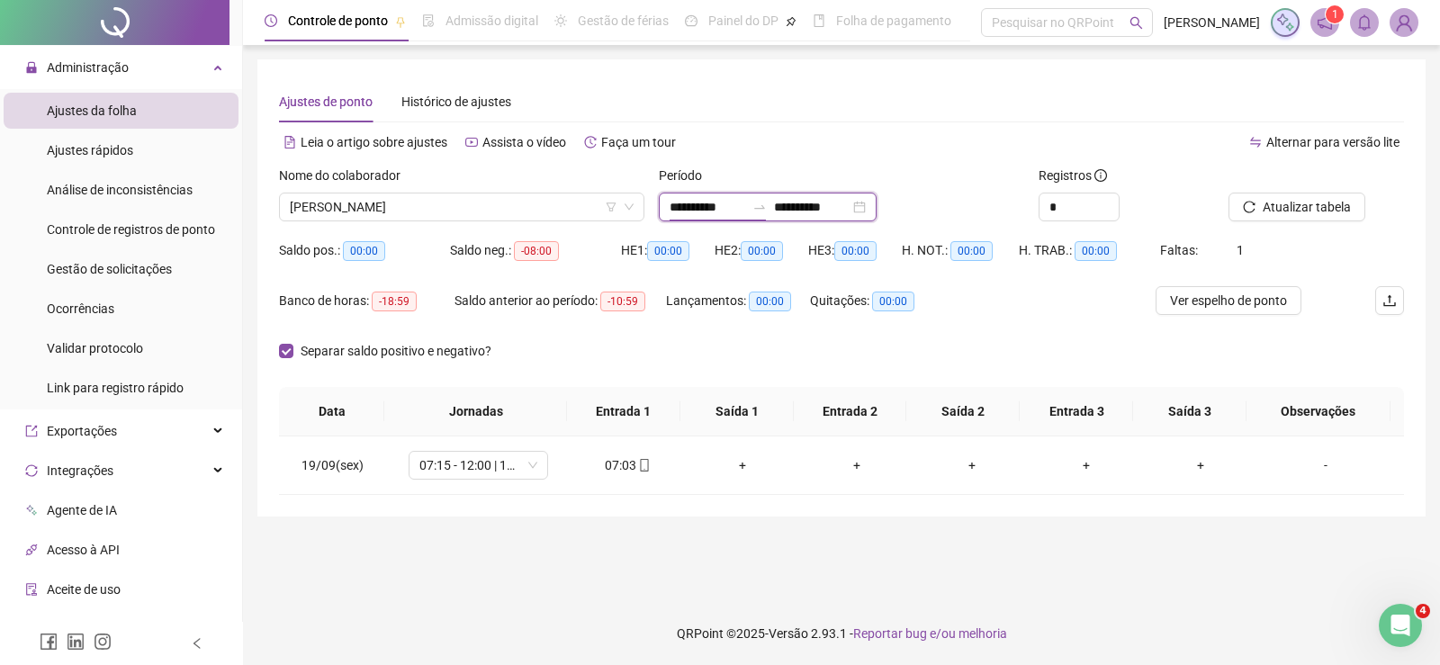
click at [698, 207] on input "**********" at bounding box center [708, 207] width 76 height 20
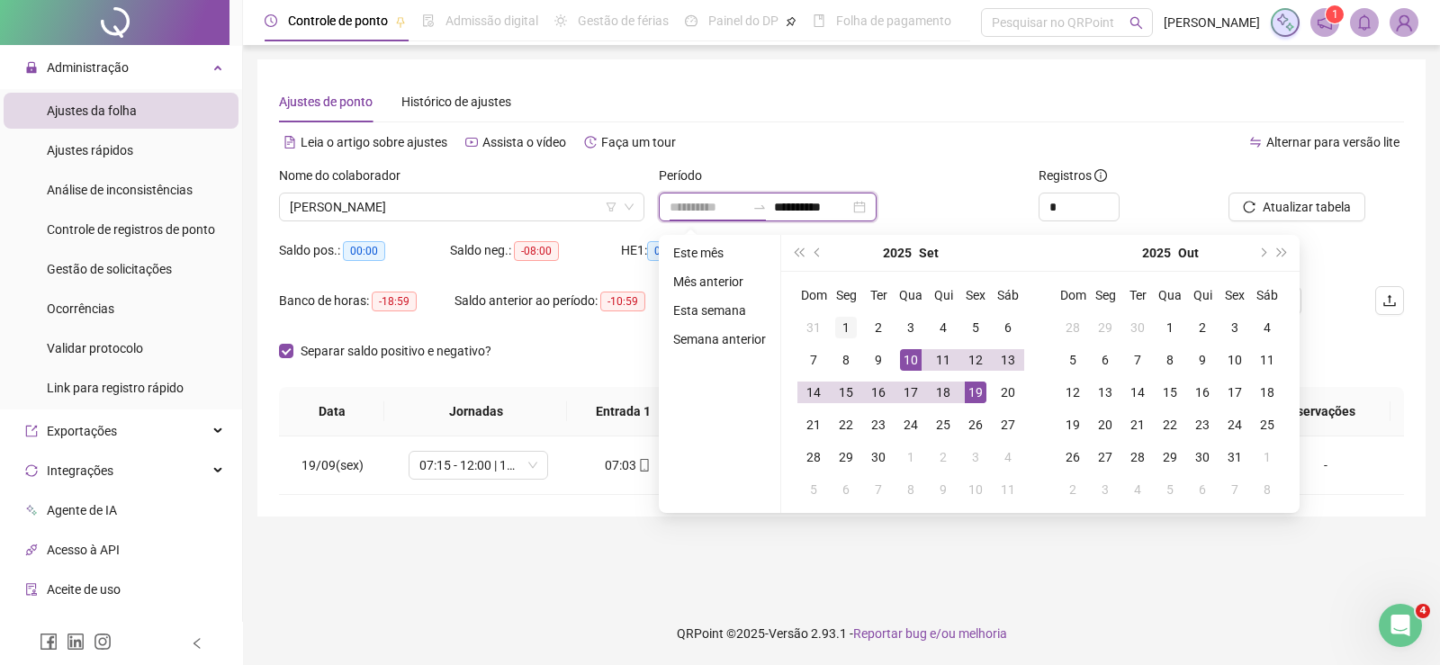
type input "**********"
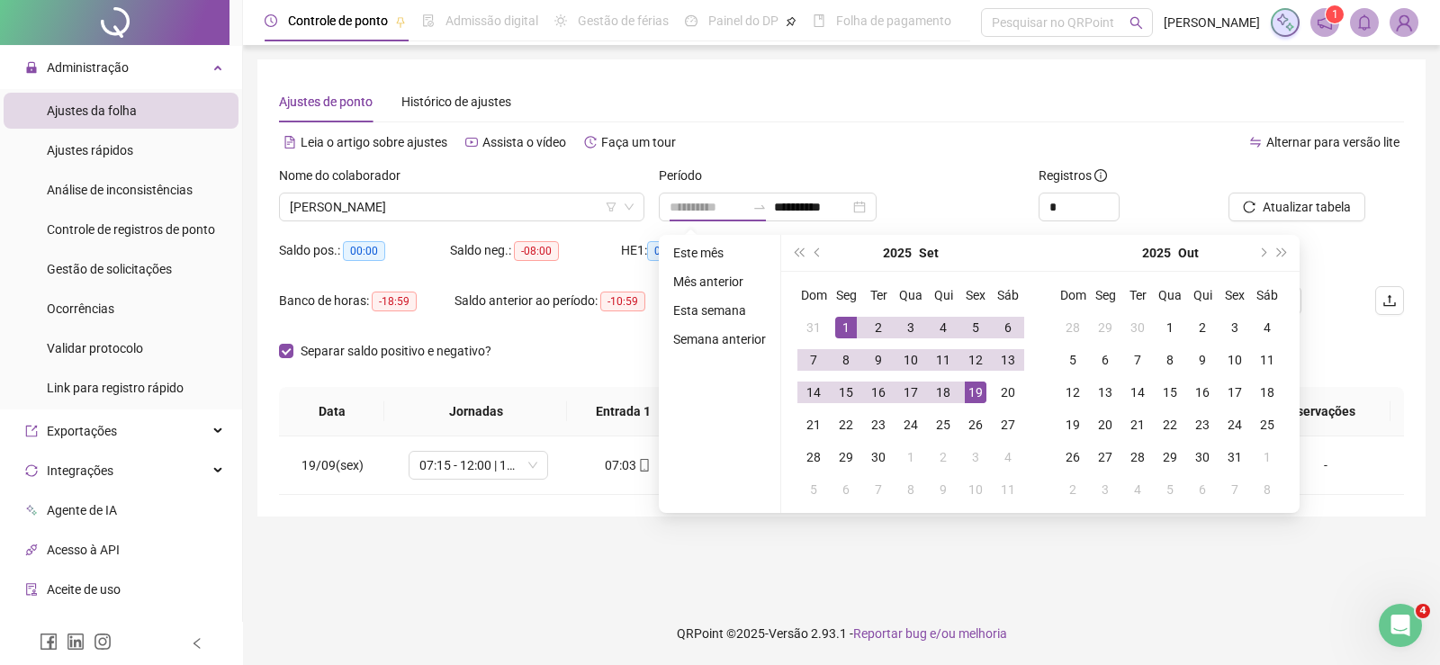
click at [839, 323] on div "1" at bounding box center [846, 328] width 22 height 22
type input "**********"
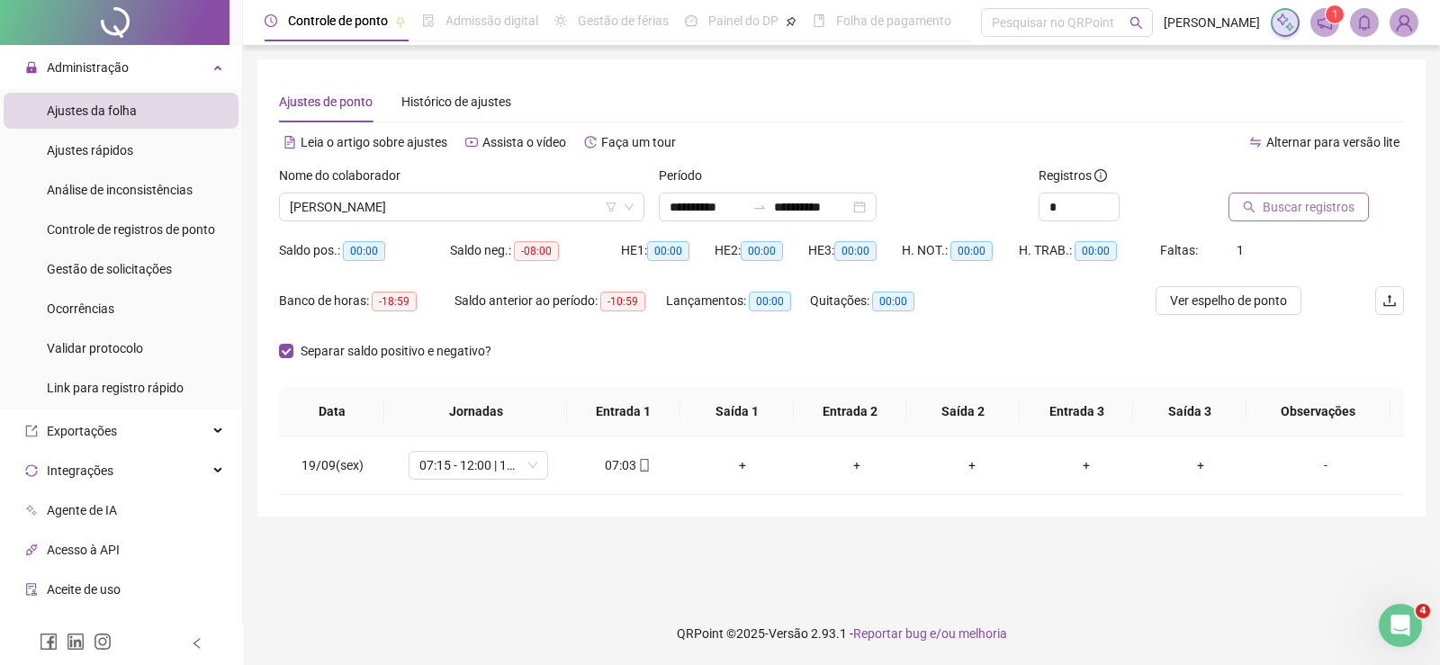
click at [1325, 202] on span "Buscar registros" at bounding box center [1309, 207] width 92 height 20
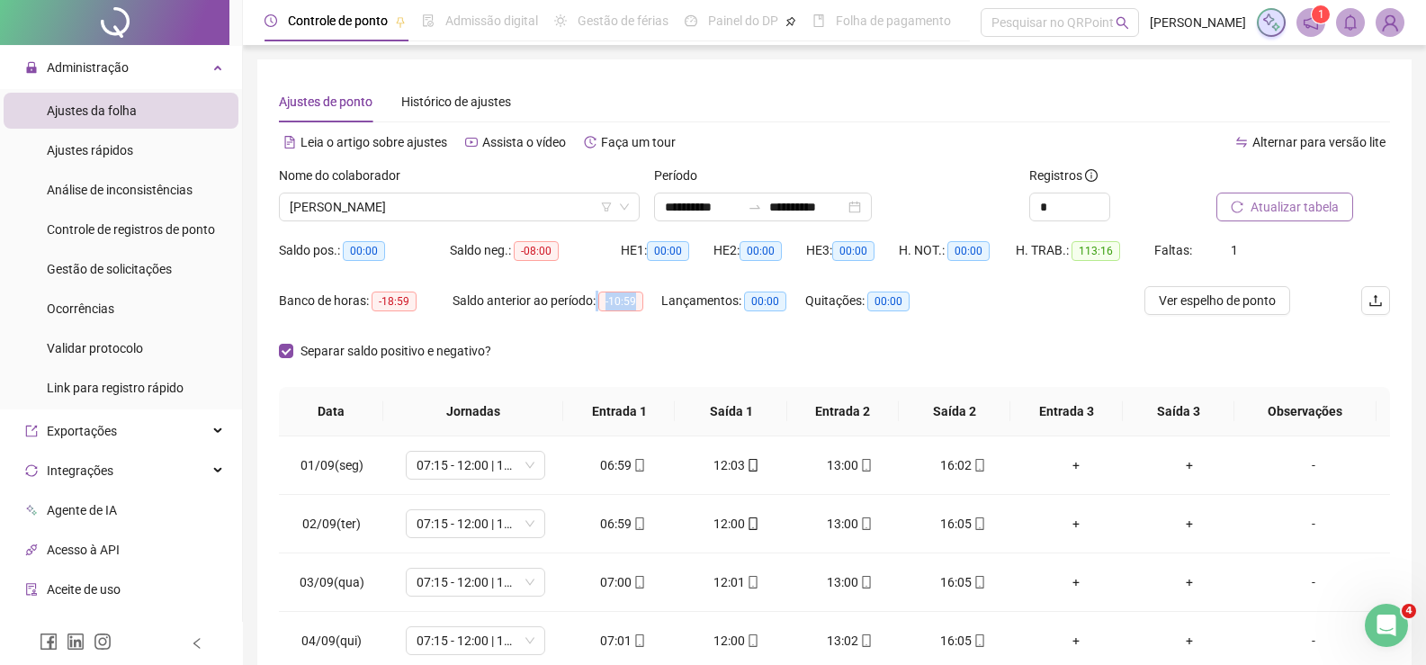
drag, startPoint x: 621, startPoint y: 292, endPoint x: 653, endPoint y: 291, distance: 32.4
click at [653, 291] on div "Saldo anterior ao período: -10:59" at bounding box center [557, 301] width 209 height 21
click at [621, 275] on div "HE 1: 00:00" at bounding box center [667, 261] width 93 height 50
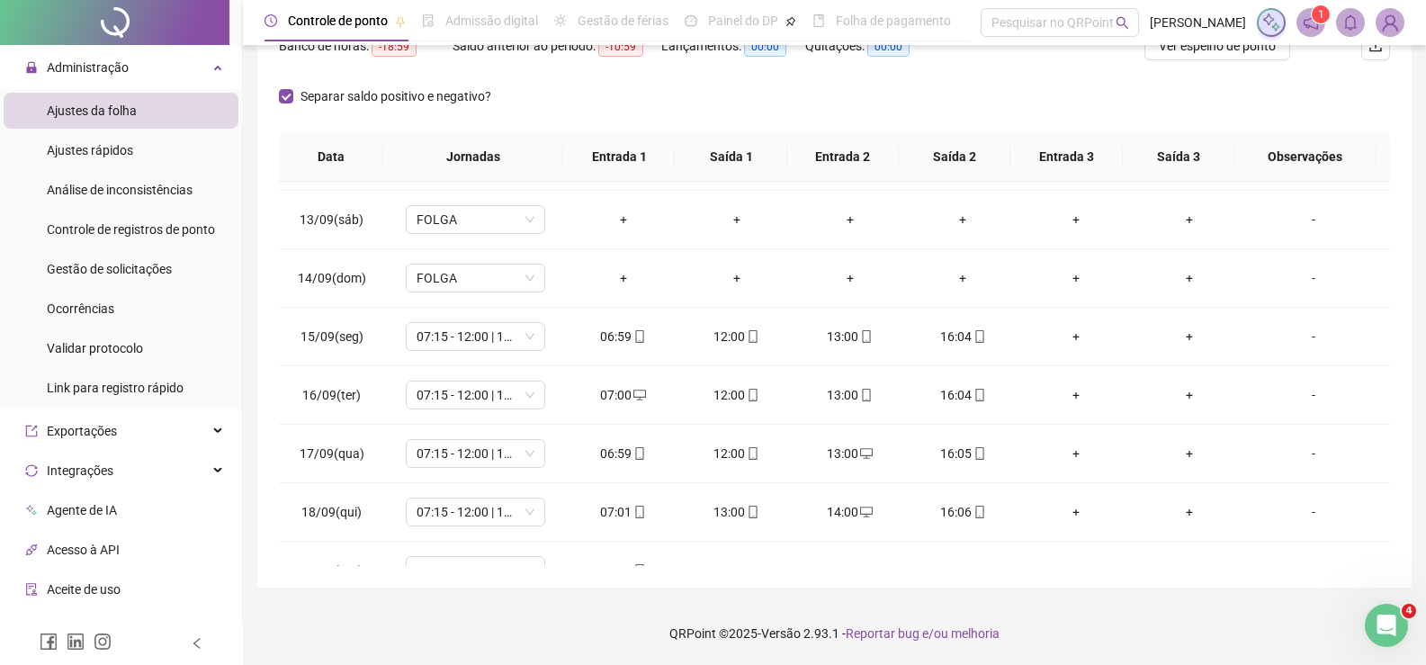
scroll to position [727, 0]
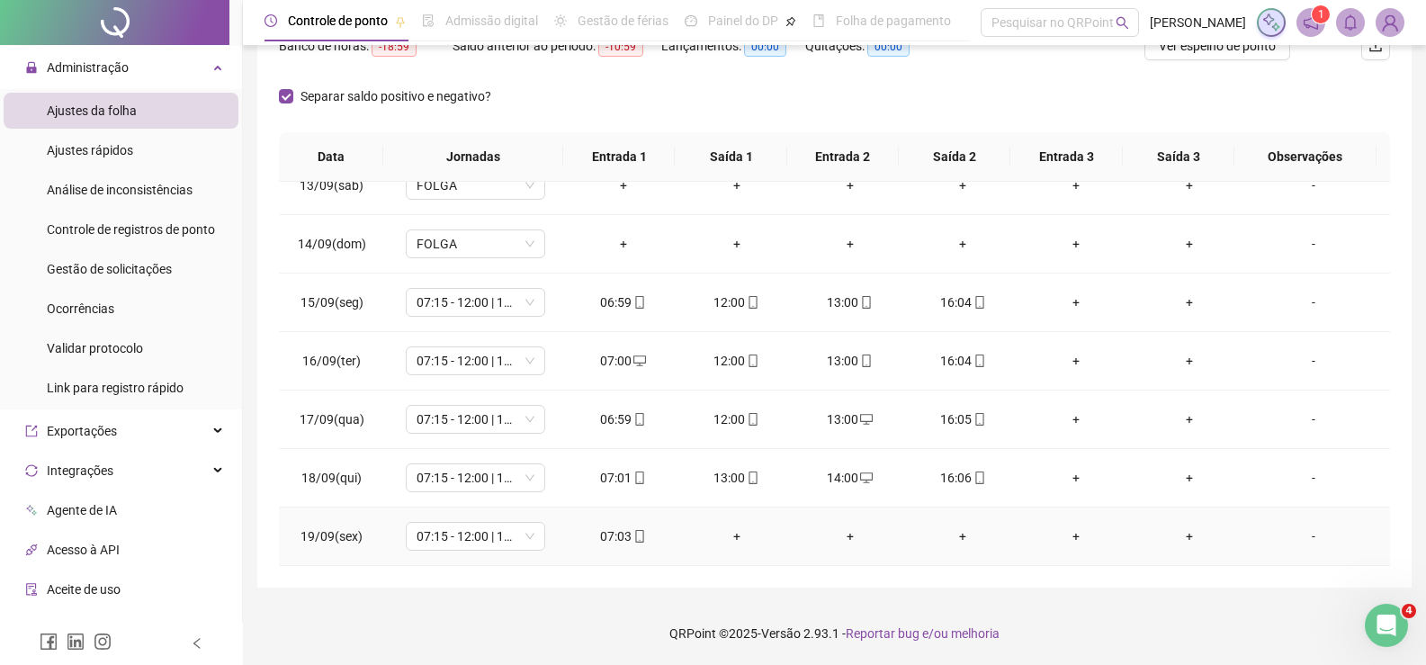
click at [1312, 530] on div "-" at bounding box center [1314, 536] width 106 height 20
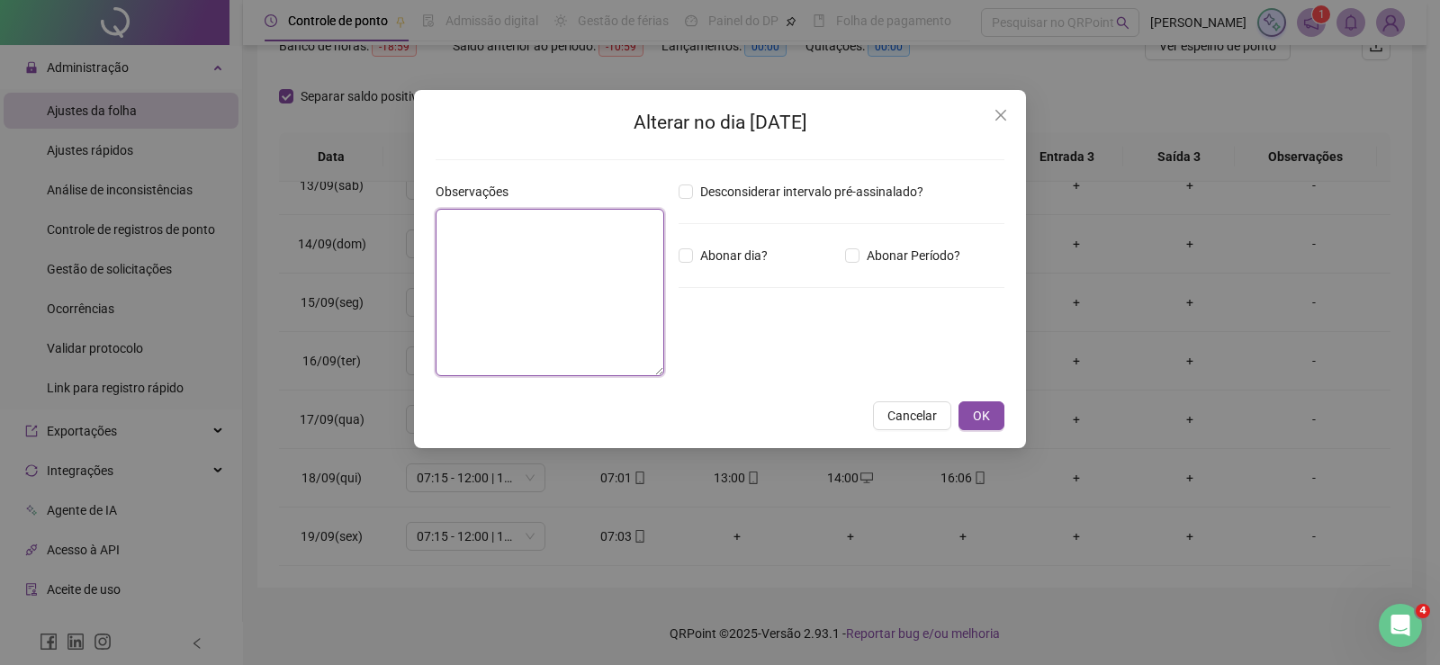
click at [571, 285] on textarea at bounding box center [550, 292] width 229 height 167
type textarea "**********"
click at [998, 413] on button "OK" at bounding box center [981, 415] width 46 height 29
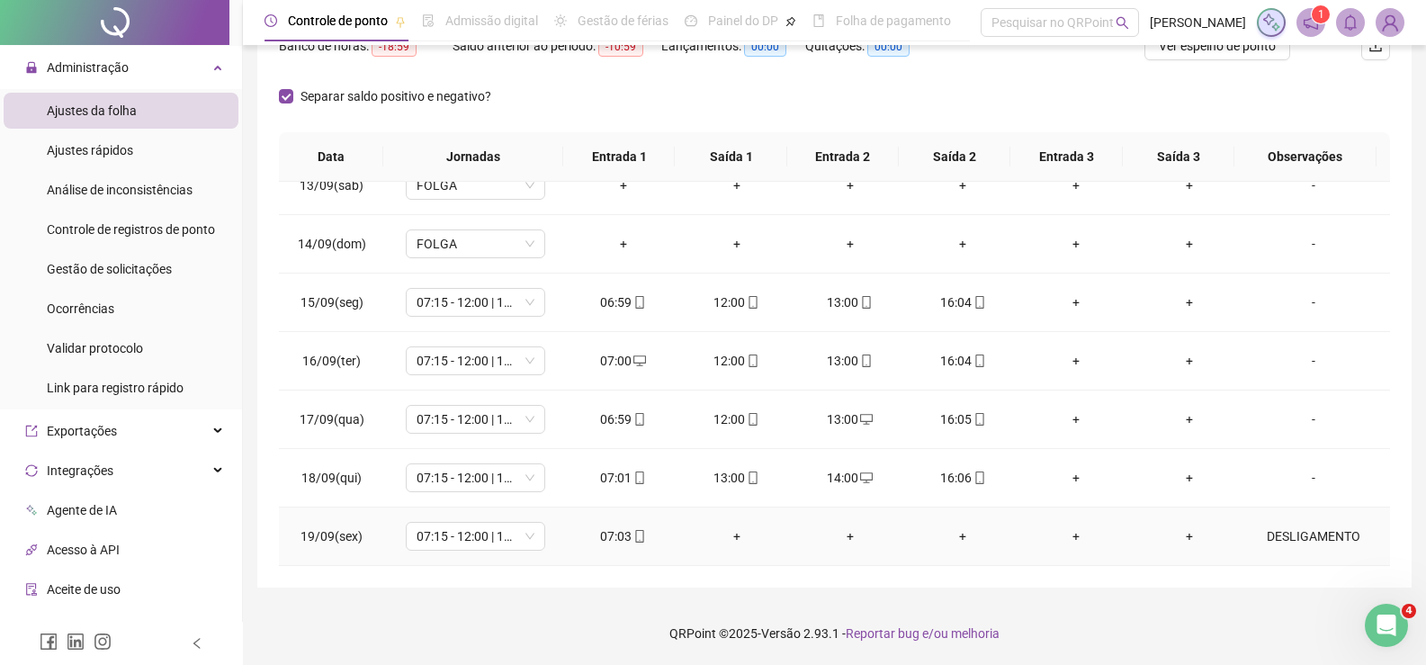
click at [734, 534] on div "+" at bounding box center [737, 536] width 85 height 20
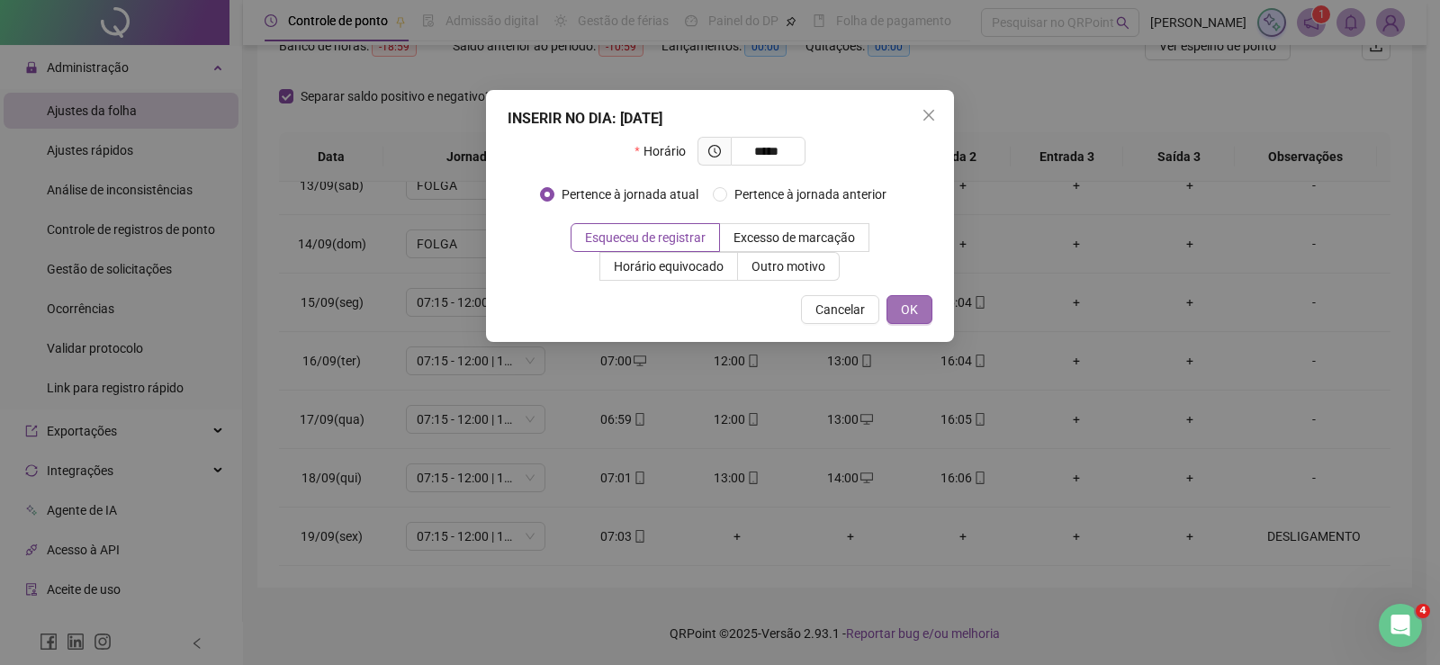
type input "*****"
click at [920, 304] on button "OK" at bounding box center [909, 309] width 46 height 29
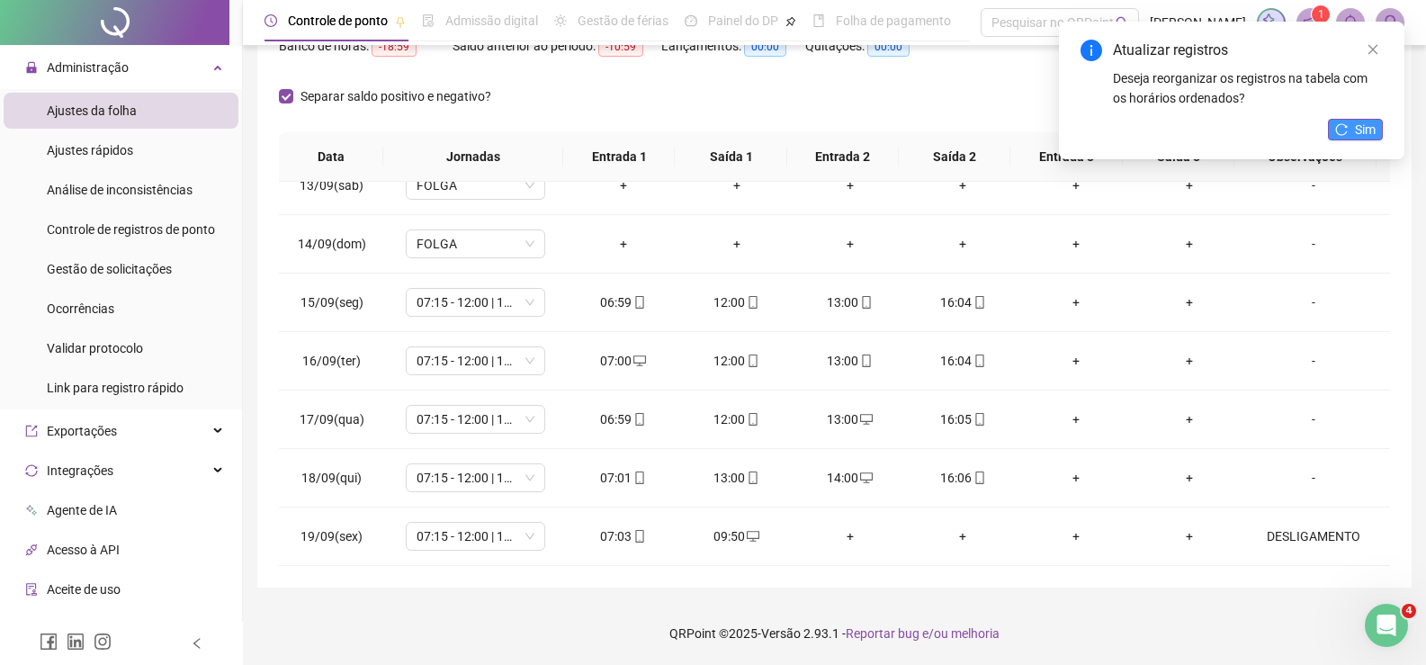
click at [1356, 123] on span "Sim" at bounding box center [1365, 130] width 21 height 20
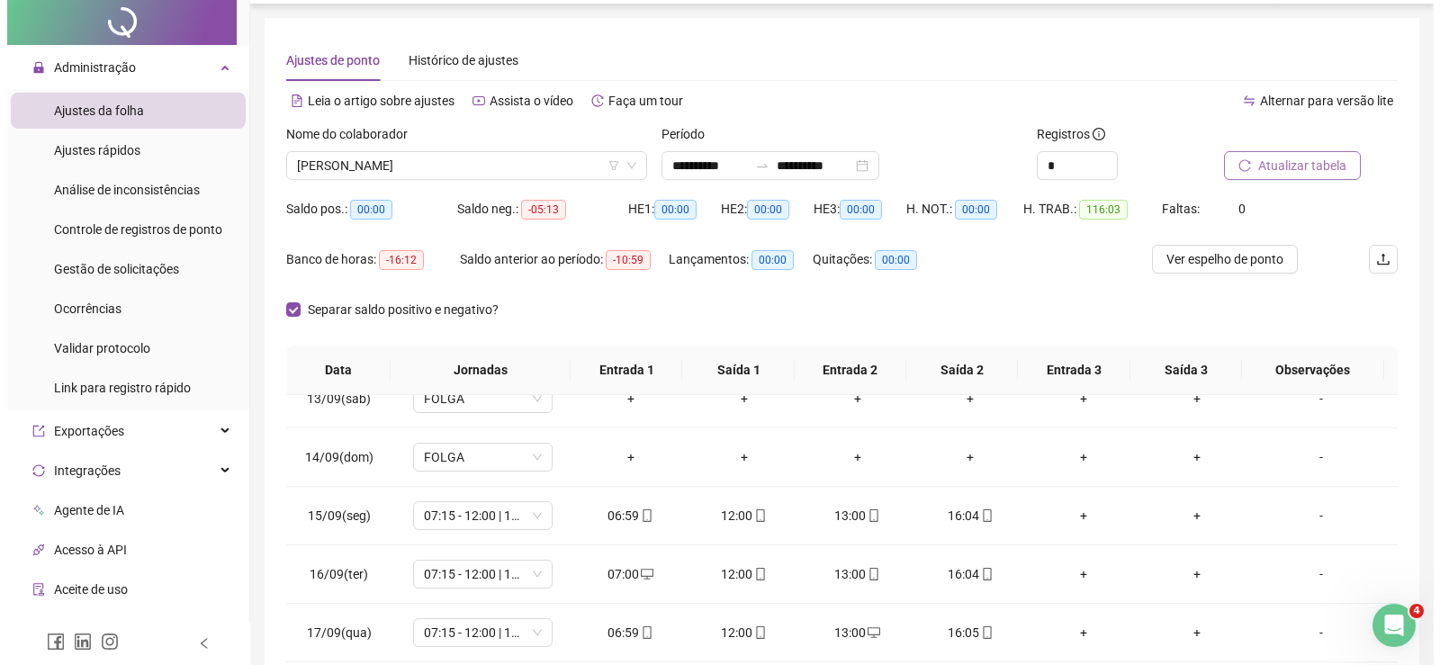
scroll to position [0, 0]
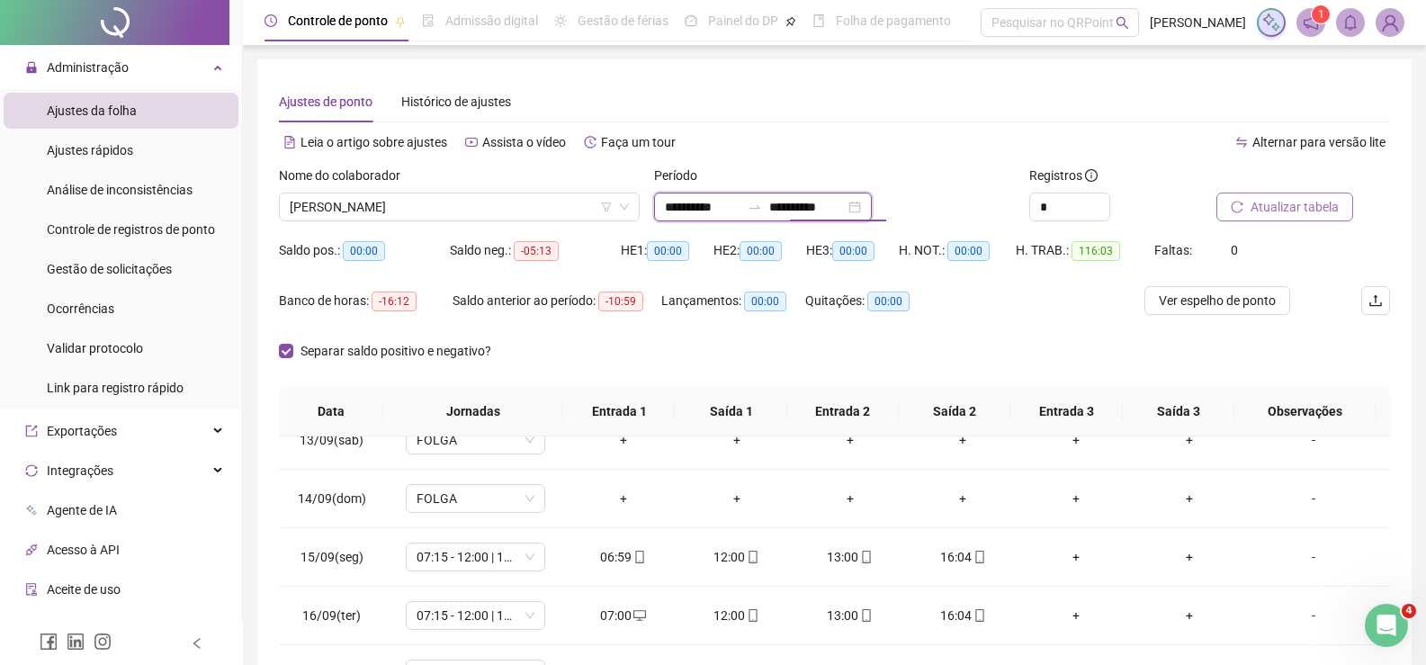
click at [828, 206] on input "**********" at bounding box center [807, 207] width 76 height 20
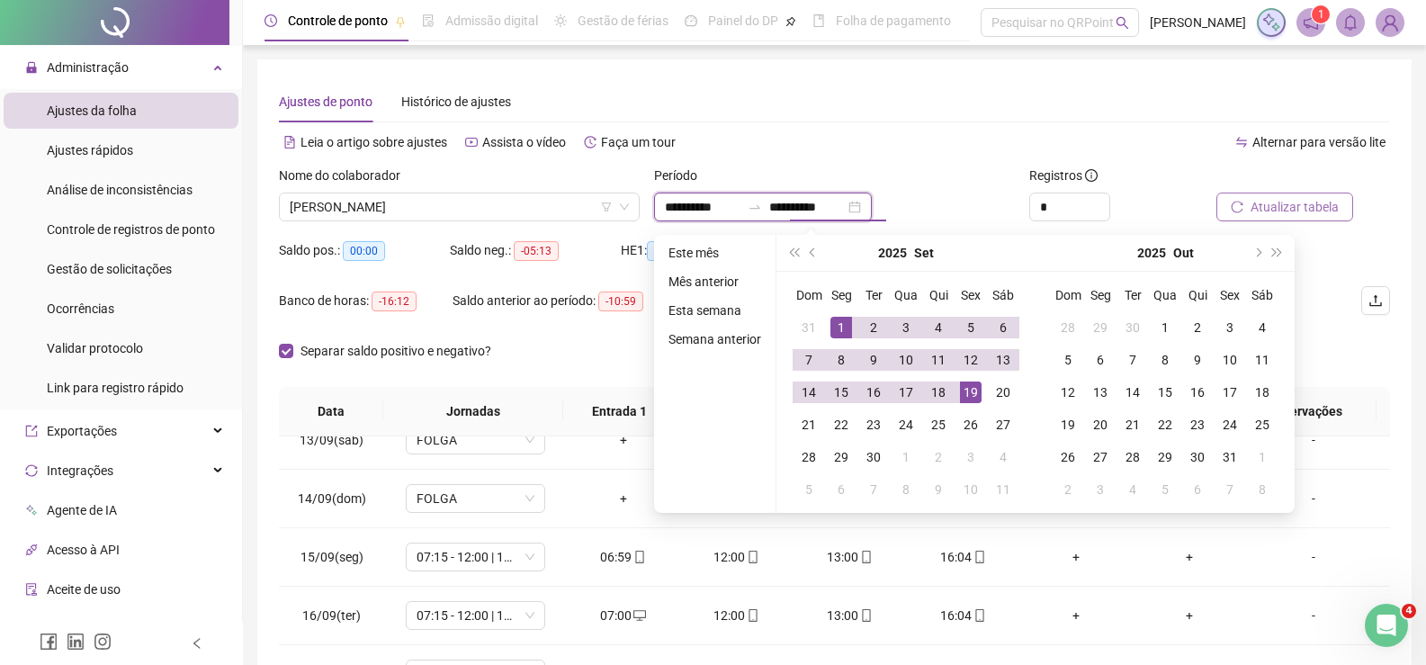
click at [696, 203] on input "**********" at bounding box center [703, 207] width 76 height 20
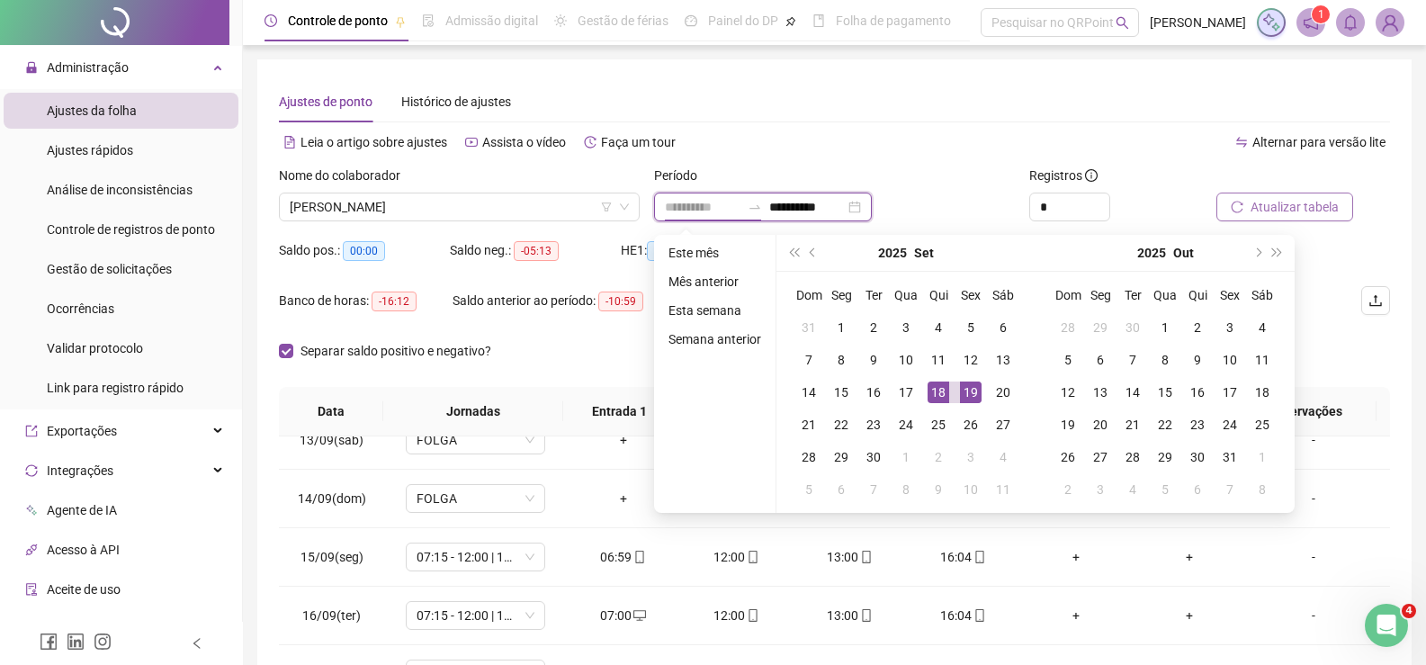
type input "**********"
click at [968, 390] on div "19" at bounding box center [971, 393] width 22 height 22
click at [968, 390] on th "Saída 2" at bounding box center [955, 411] width 112 height 49
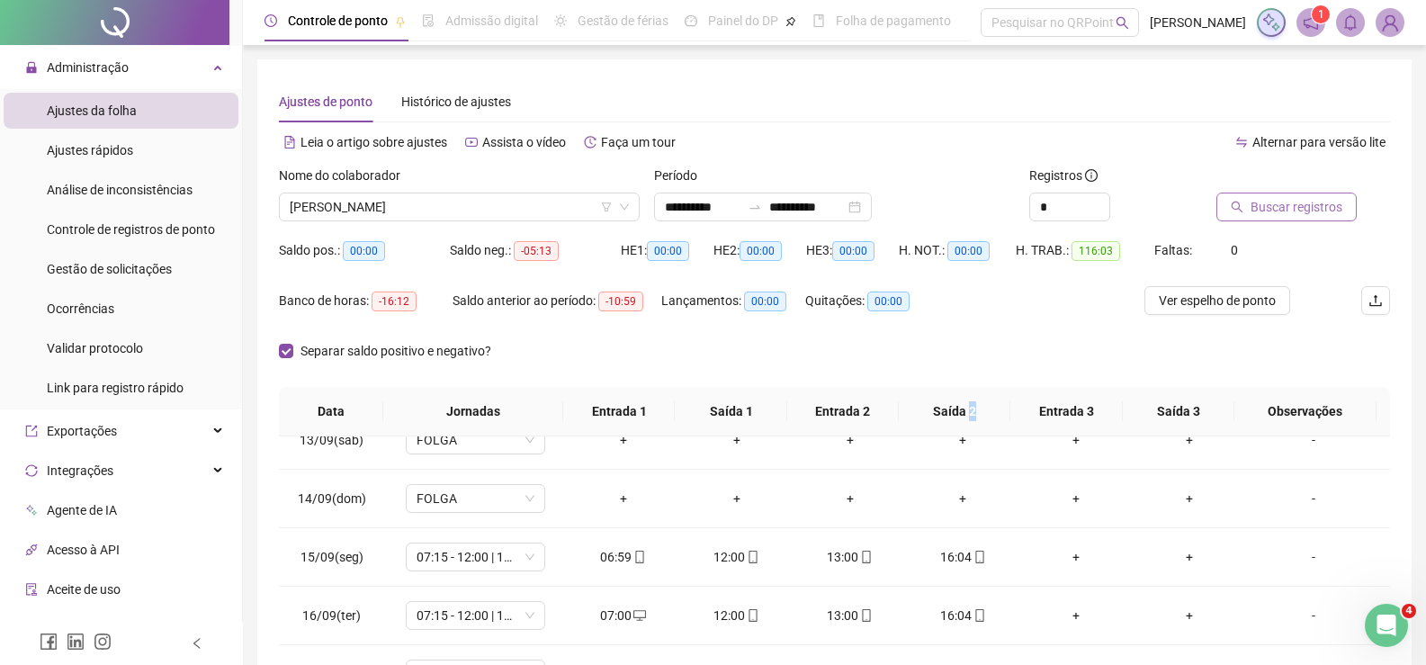
click at [1277, 215] on span "Buscar registros" at bounding box center [1297, 207] width 92 height 20
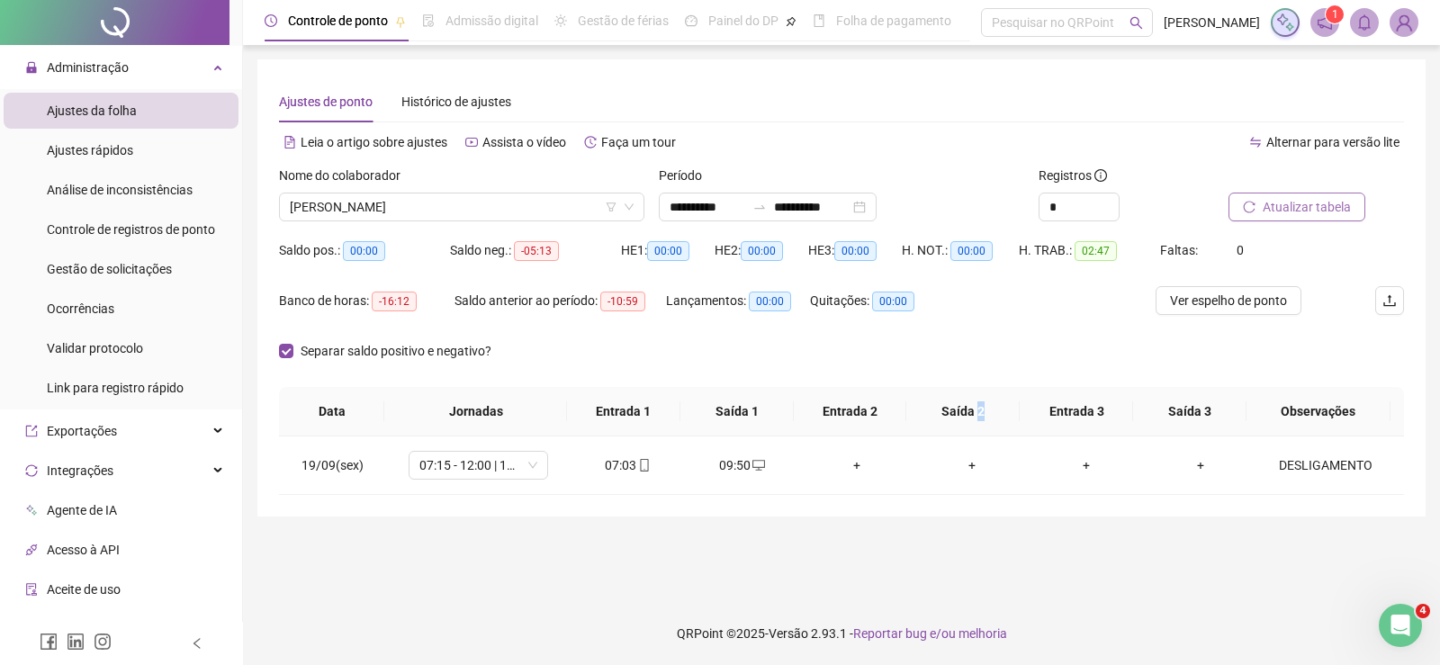
click at [1308, 202] on span "Atualizar tabela" at bounding box center [1307, 207] width 88 height 20
click at [1310, 470] on div "DESLIGAMENTO" at bounding box center [1326, 465] width 106 height 20
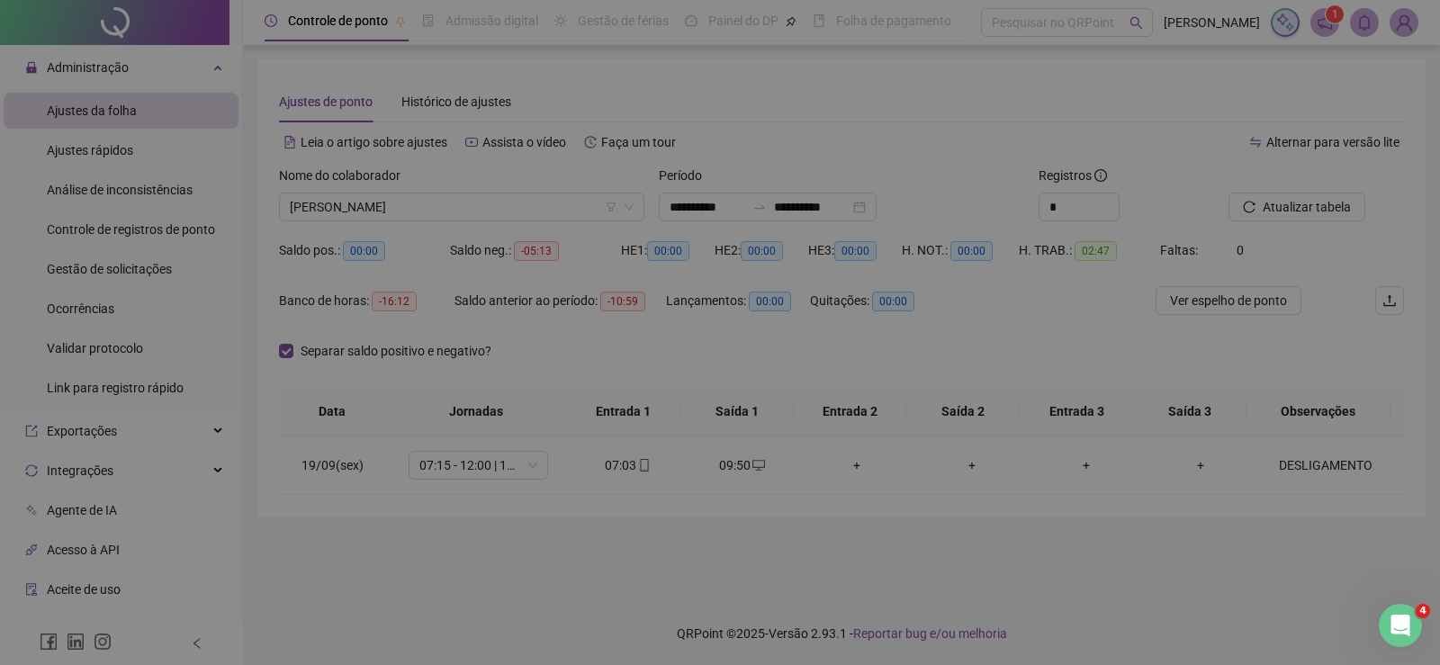
type textarea "**********"
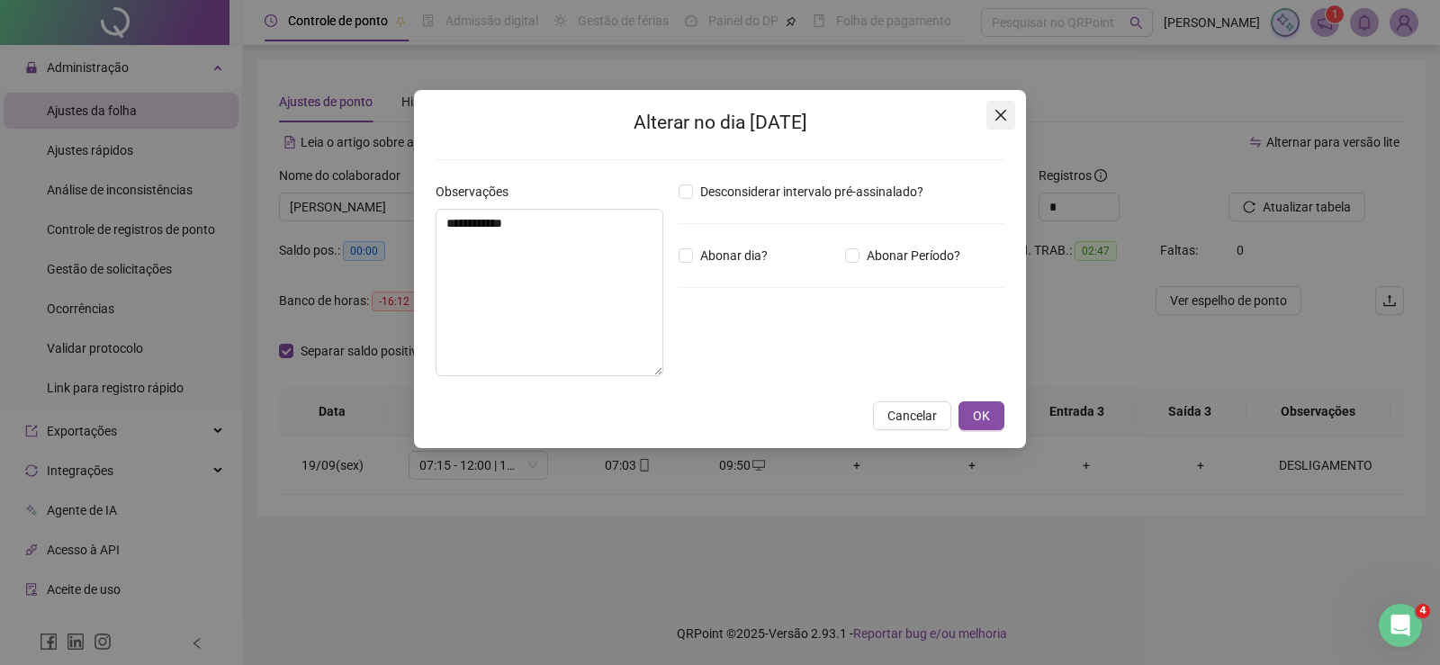
click at [997, 111] on icon "close" at bounding box center [1000, 115] width 11 height 11
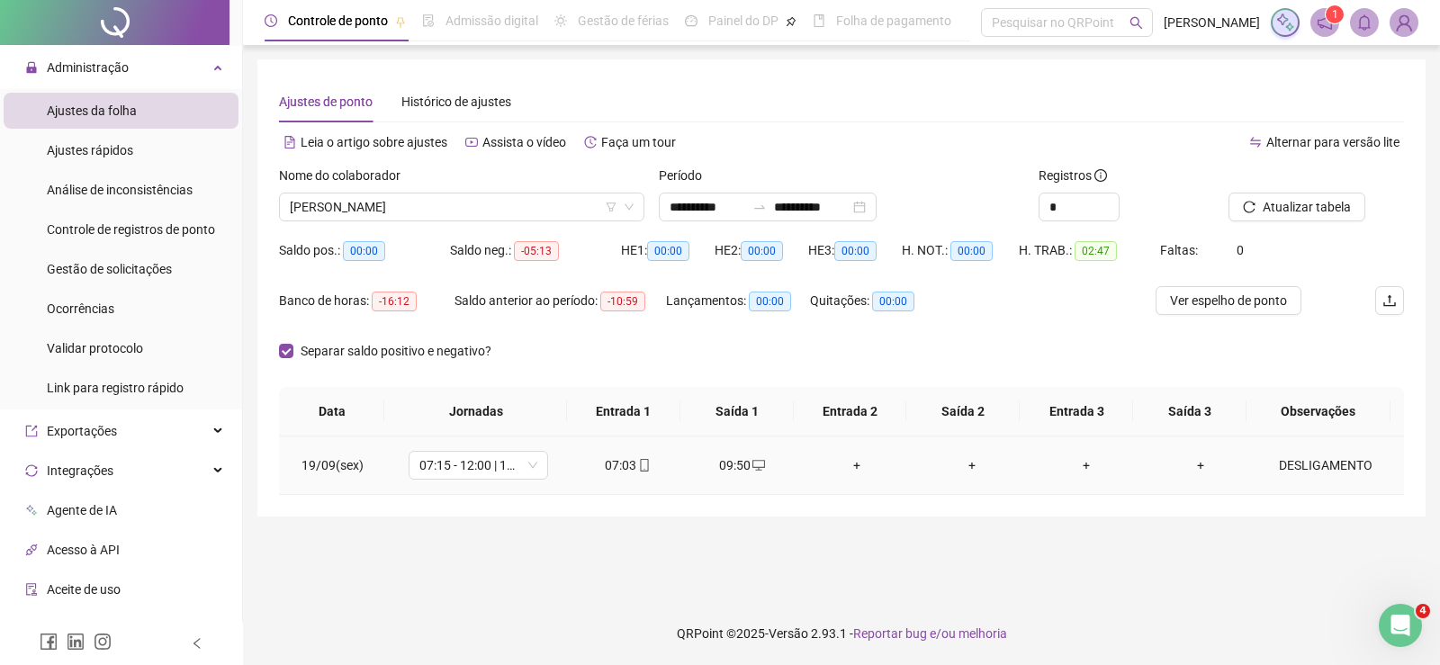
click at [1285, 465] on div "DESLIGAMENTO" at bounding box center [1326, 465] width 106 height 20
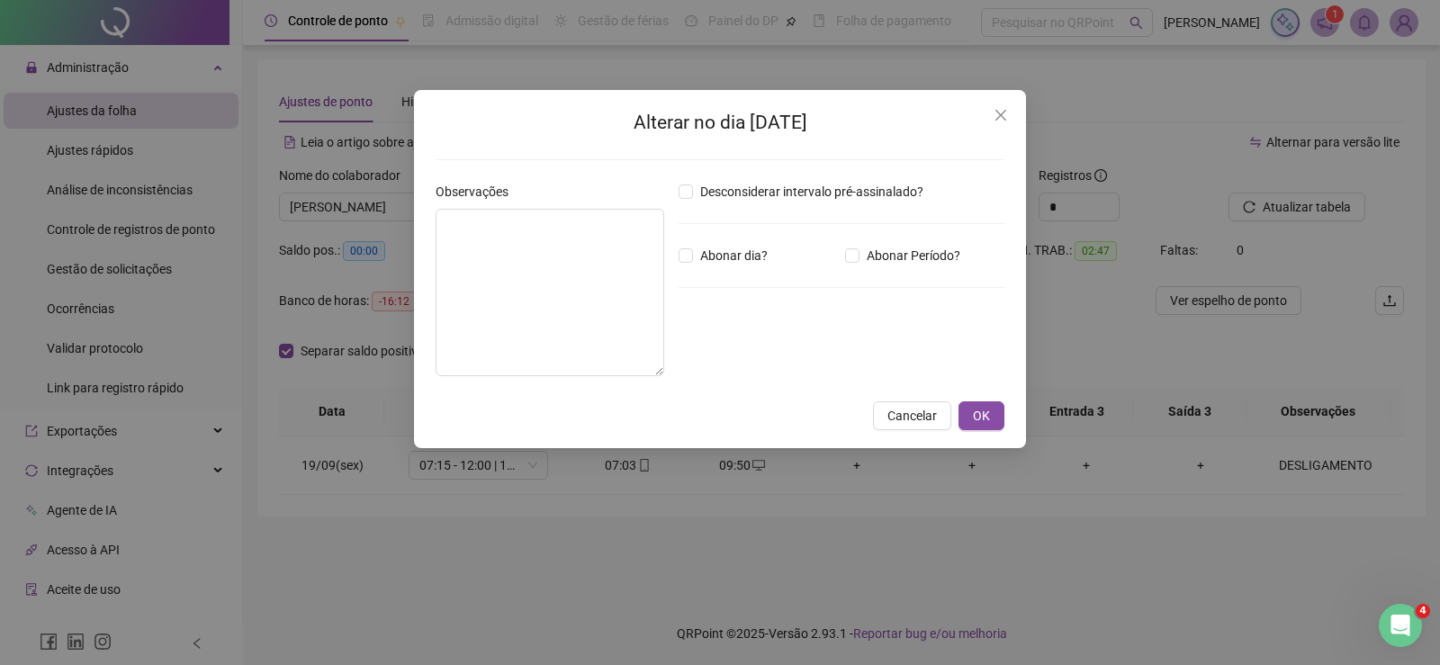
type textarea "**********"
click at [999, 117] on icon "close" at bounding box center [1000, 115] width 11 height 11
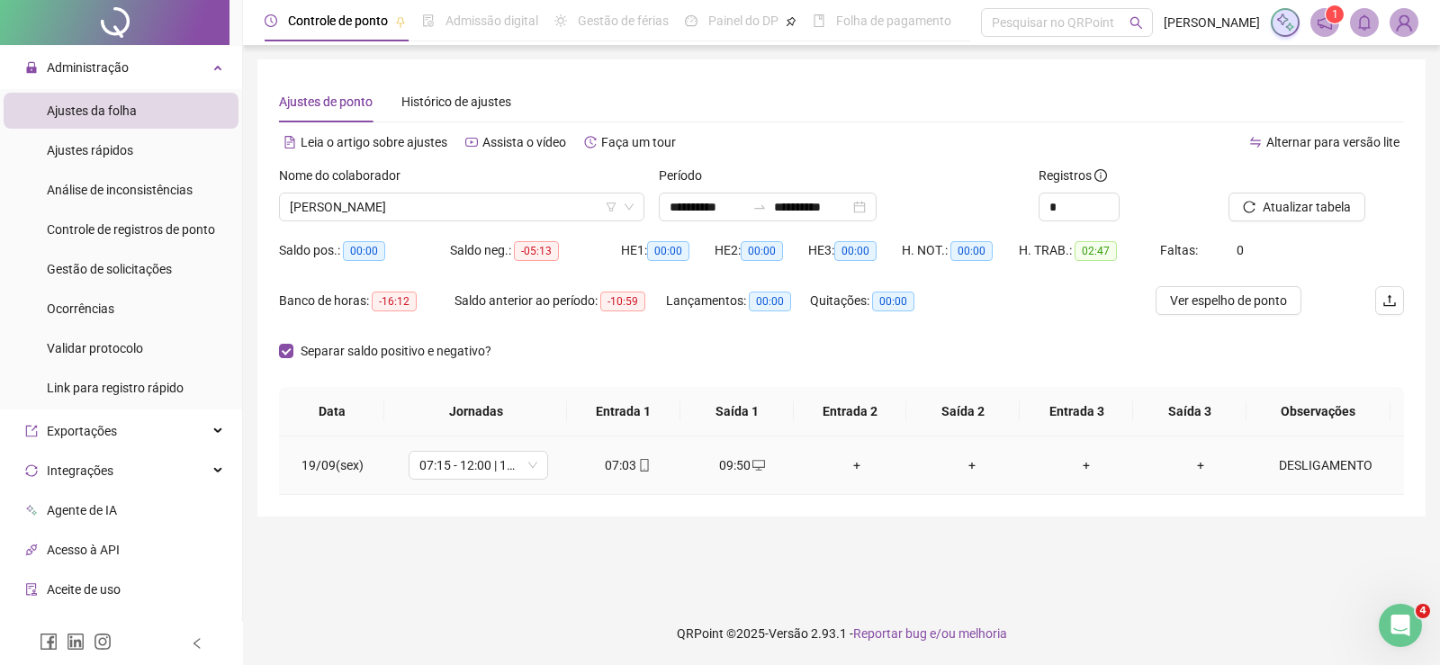
click at [1301, 461] on div "DESLIGAMENTO" at bounding box center [1326, 465] width 106 height 20
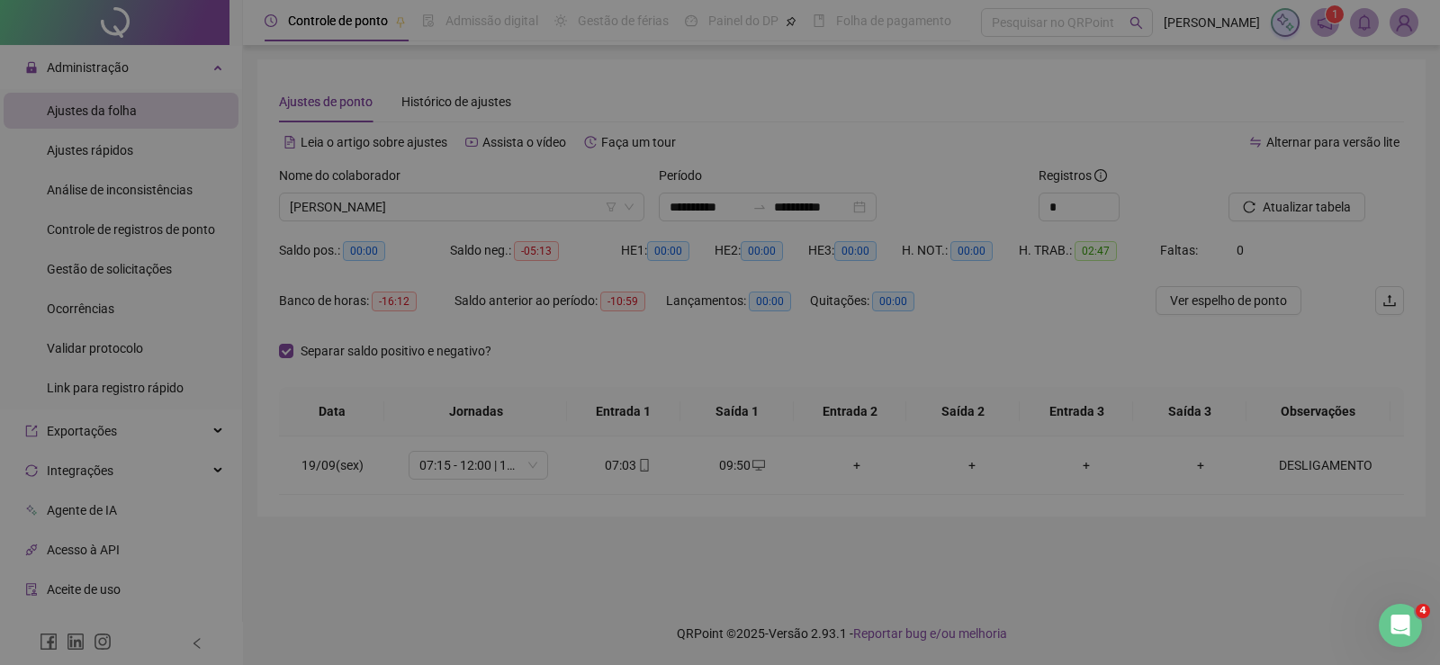
type textarea "**********"
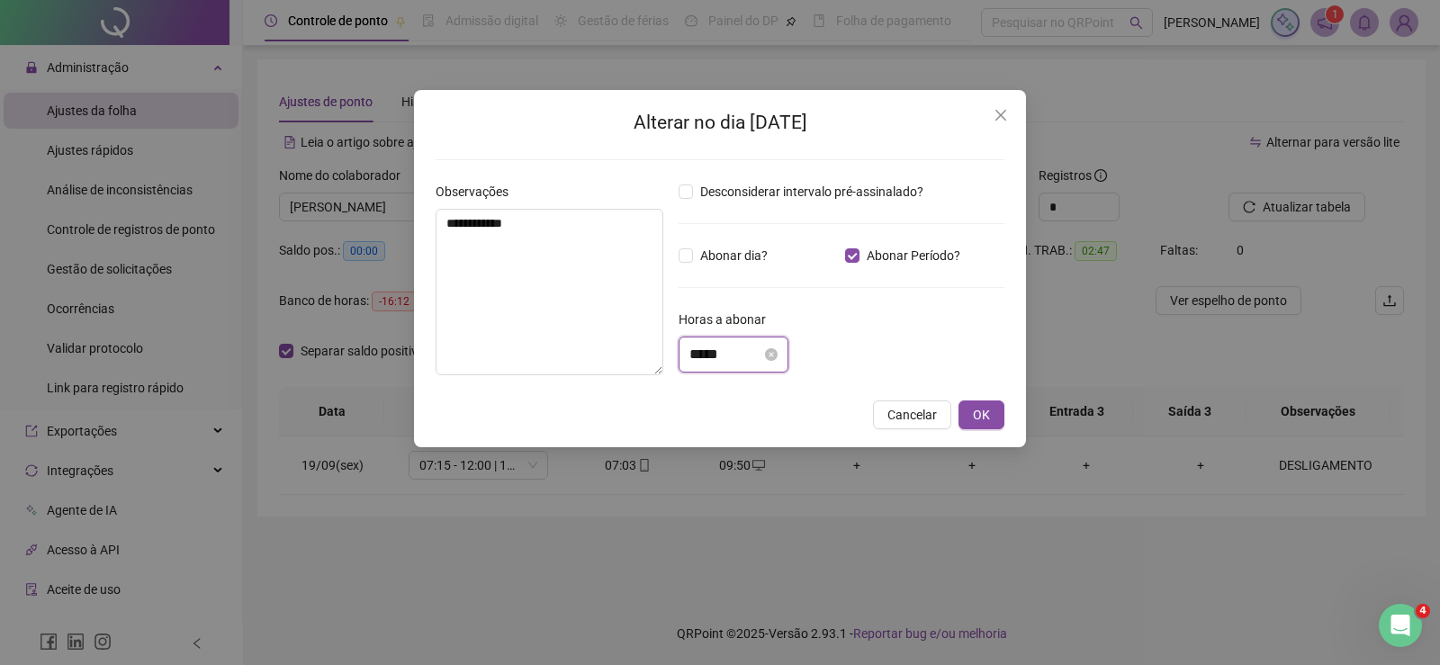
click at [691, 356] on input "*****" at bounding box center [725, 355] width 72 height 22
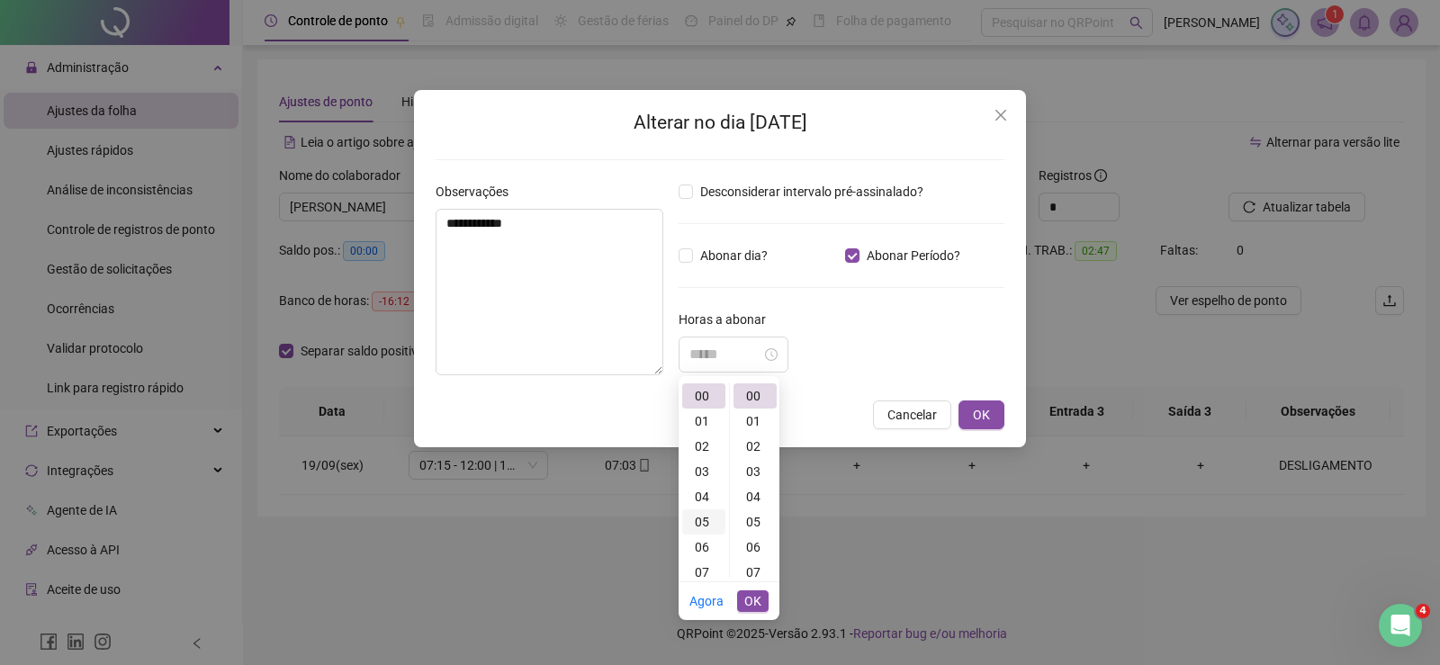
click at [705, 526] on div "05" at bounding box center [703, 521] width 43 height 25
click at [751, 454] on div "13" at bounding box center [754, 453] width 43 height 25
type input "*****"
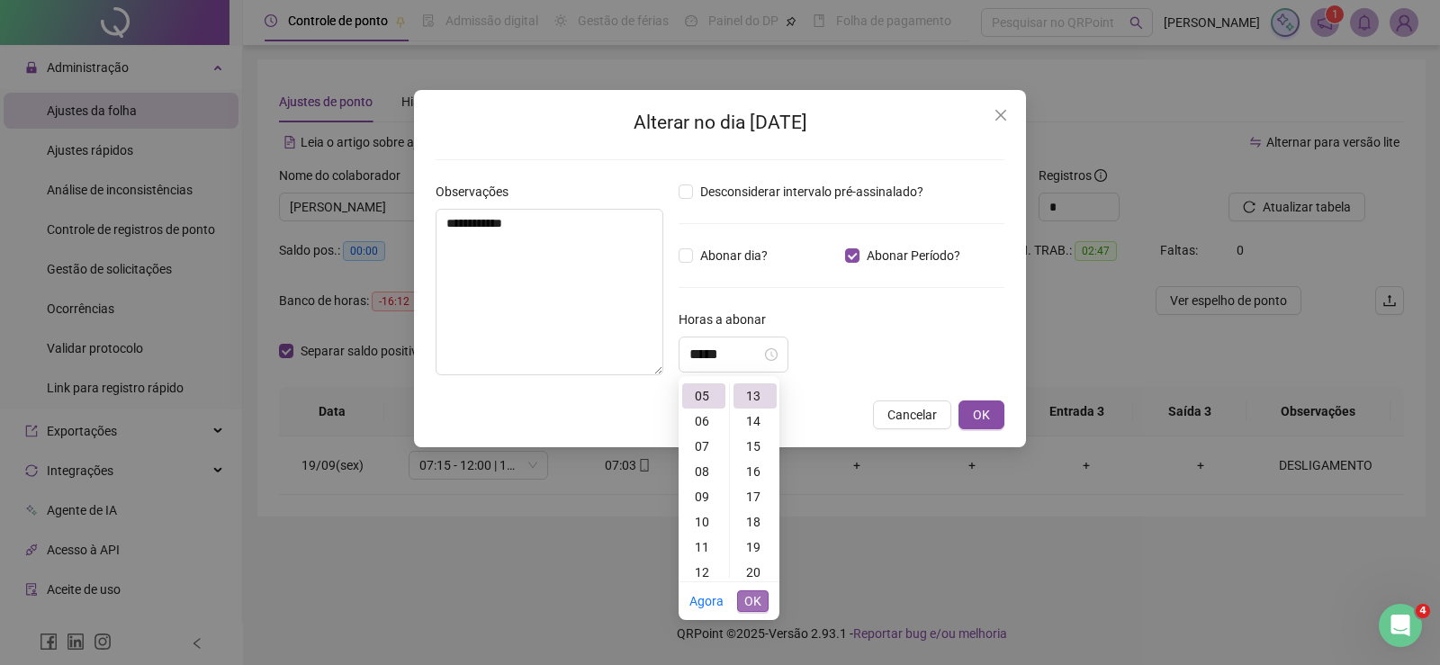
click at [750, 607] on span "OK" at bounding box center [752, 601] width 17 height 20
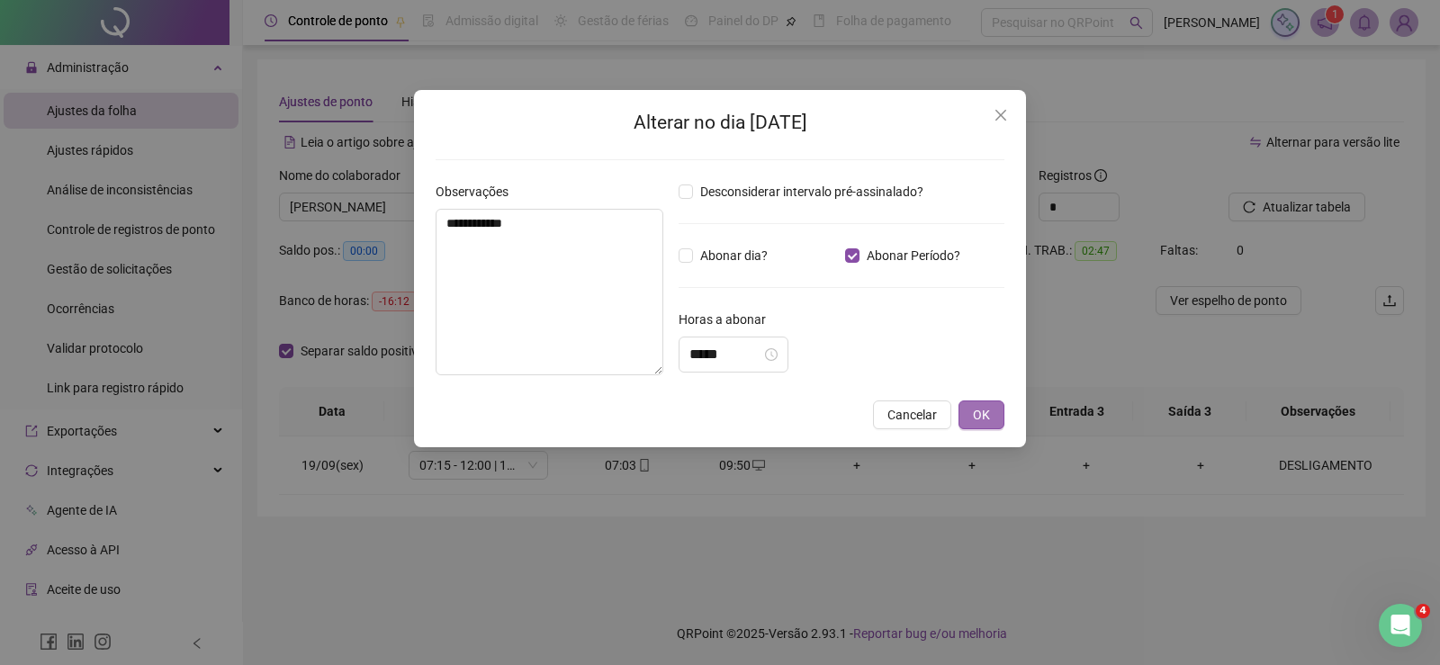
click at [984, 418] on span "OK" at bounding box center [981, 415] width 17 height 20
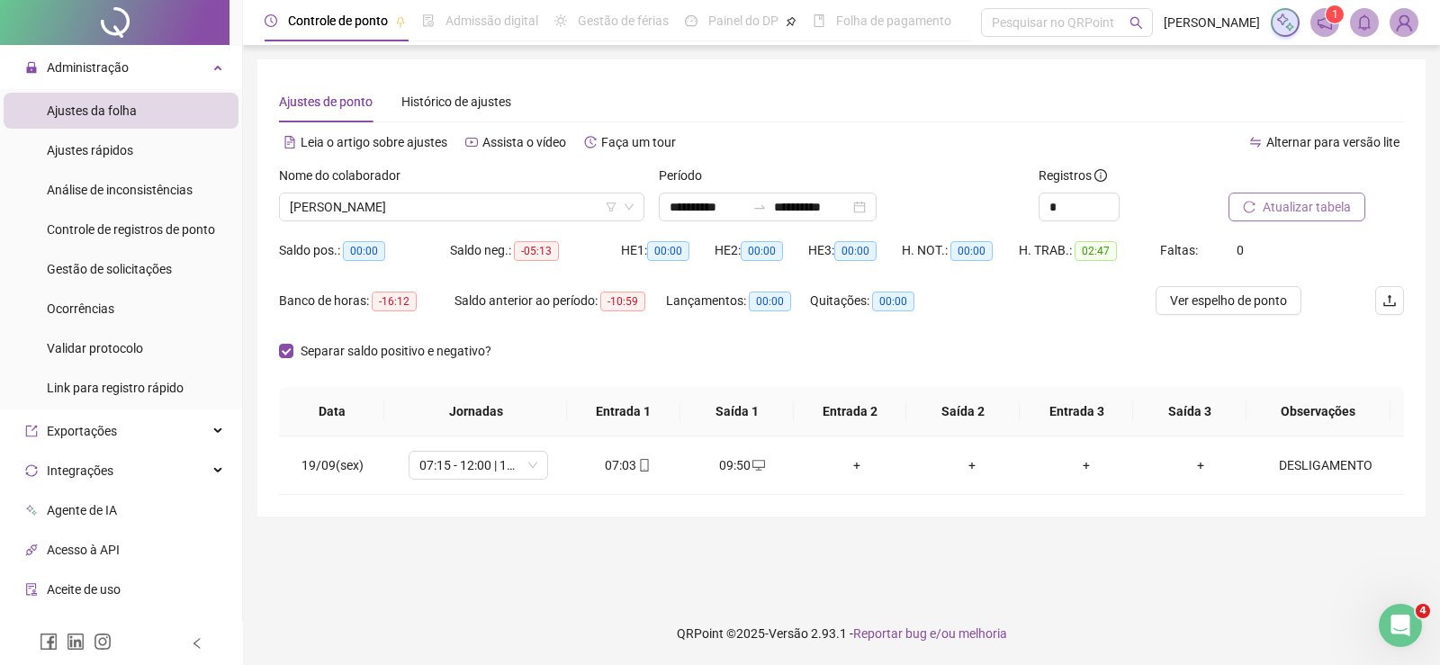
click at [1333, 205] on span "Atualizar tabela" at bounding box center [1307, 207] width 88 height 20
drag, startPoint x: 564, startPoint y: 465, endPoint x: 751, endPoint y: 467, distance: 187.2
click at [751, 467] on tr "19/09(sex) (DIA ABONADO PARCIALMENTE) 07:03 09:50 + + + + DESLIGAMENTO" at bounding box center [841, 465] width 1125 height 58
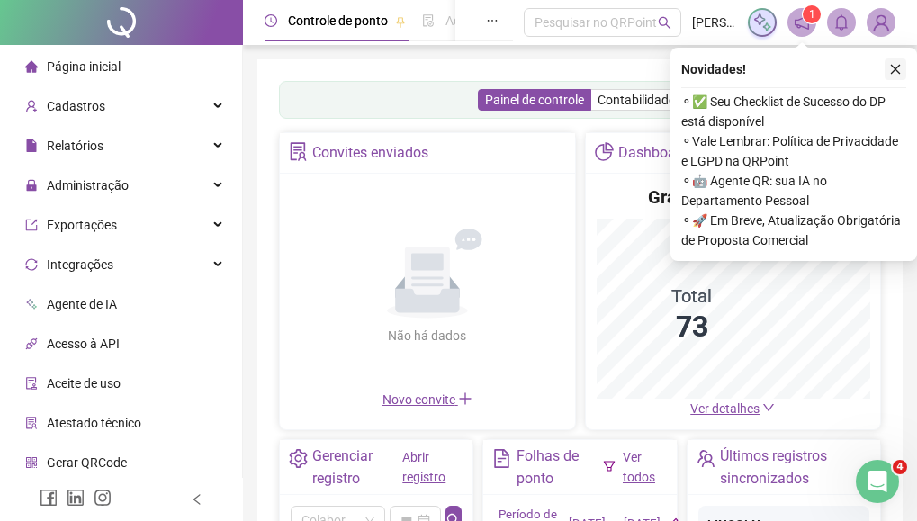
click at [895, 70] on icon "close" at bounding box center [895, 69] width 13 height 13
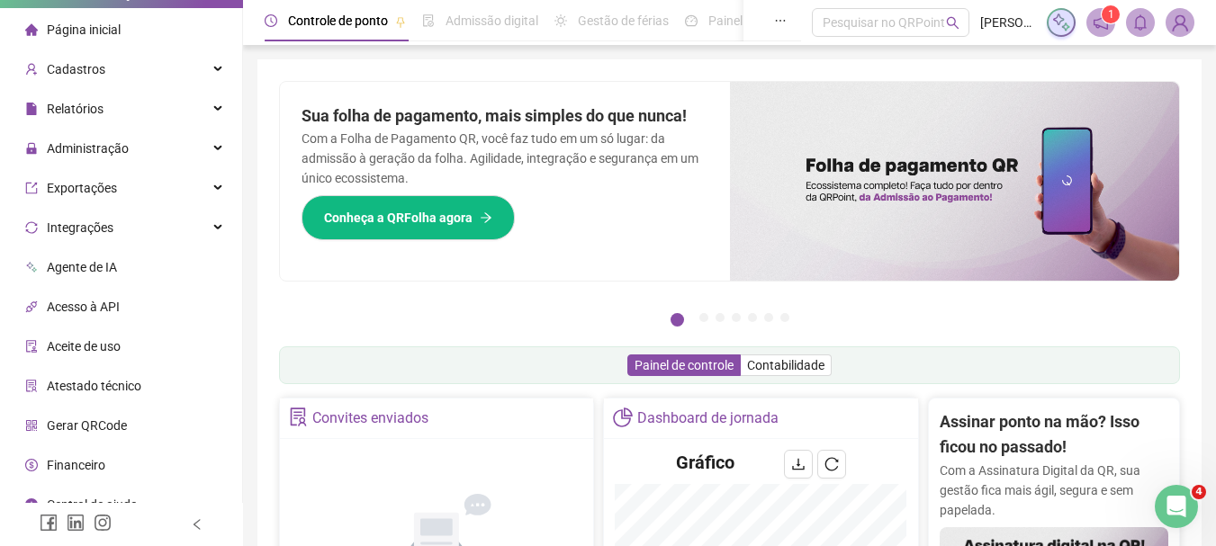
scroll to position [57, 0]
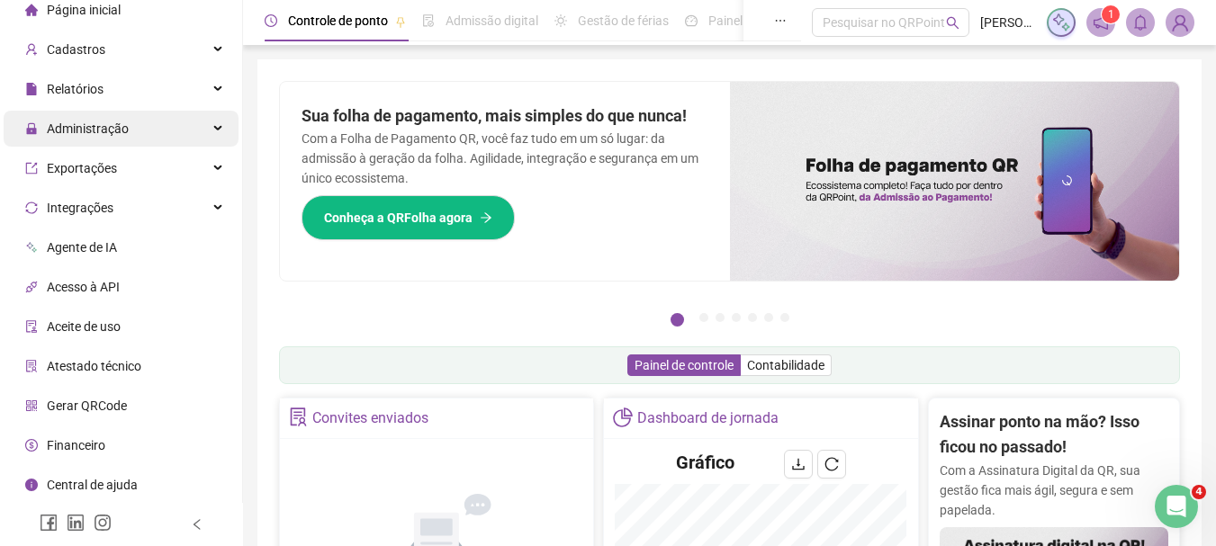
click at [186, 125] on div "Administração" at bounding box center [121, 129] width 235 height 36
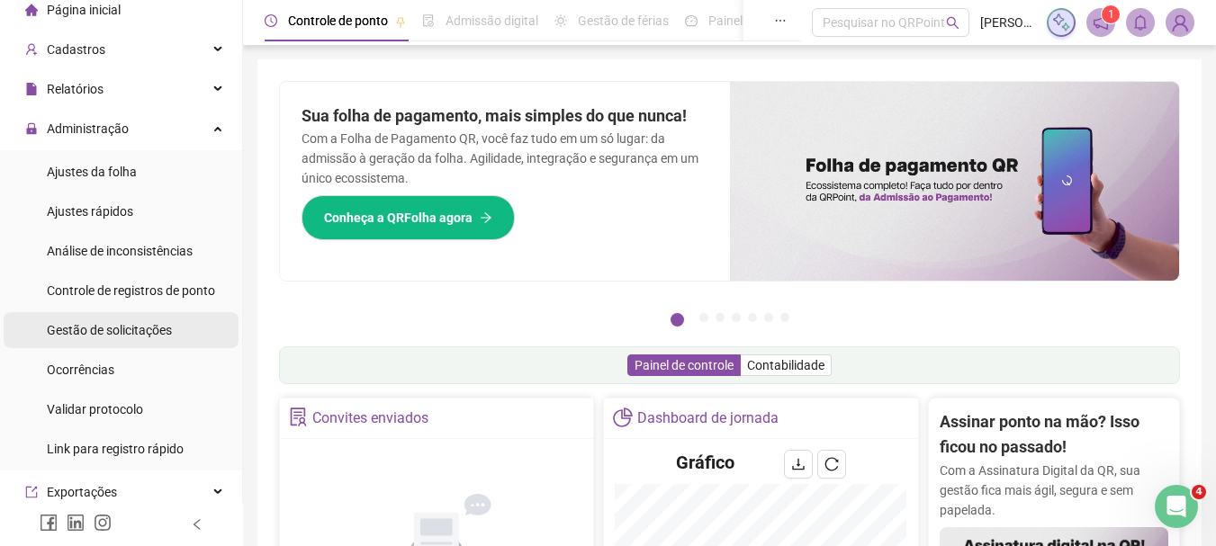
click at [161, 334] on span "Gestão de solicitações" at bounding box center [109, 330] width 125 height 14
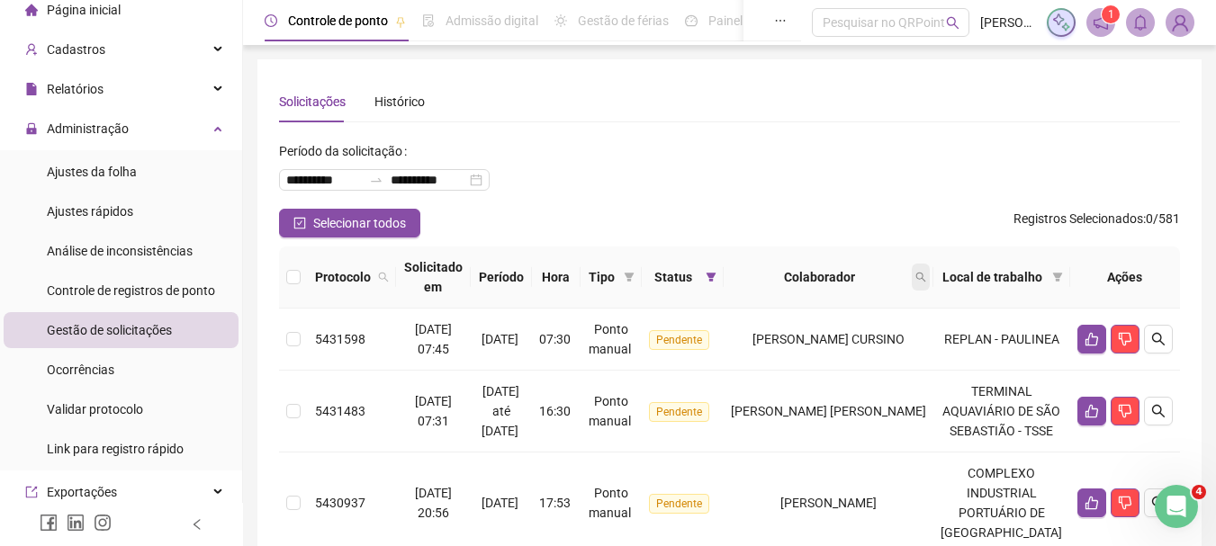
click at [926, 272] on icon "search" at bounding box center [920, 277] width 11 height 11
type input "*******"
click at [863, 343] on button "Buscar" at bounding box center [833, 348] width 81 height 22
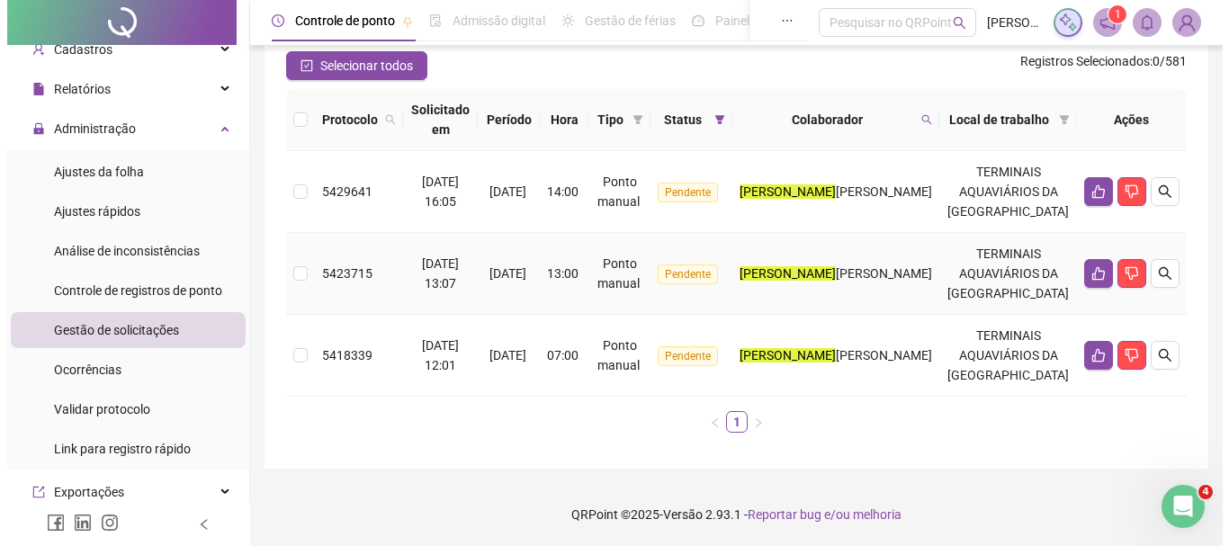
scroll to position [127, 0]
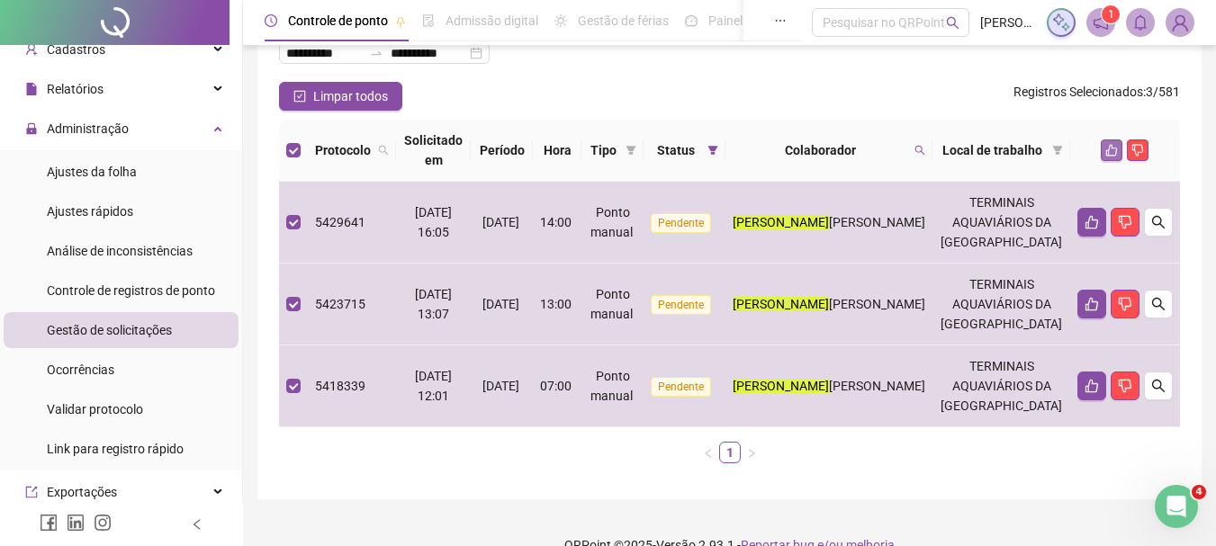
click at [1104, 143] on button "button" at bounding box center [1112, 150] width 22 height 22
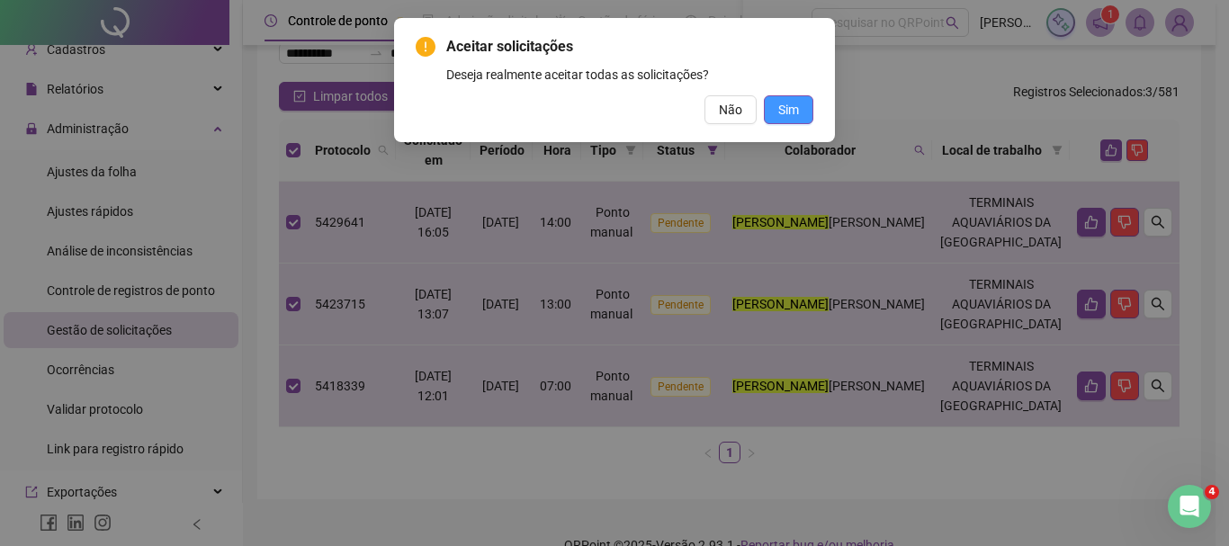
click at [798, 103] on button "Sim" at bounding box center [788, 109] width 49 height 29
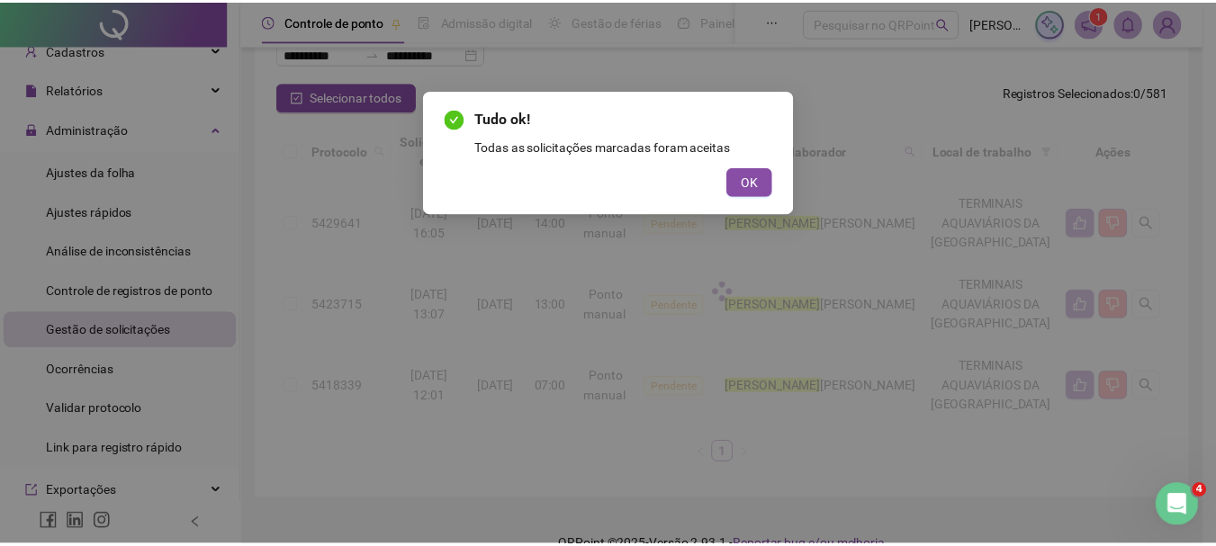
scroll to position [12, 0]
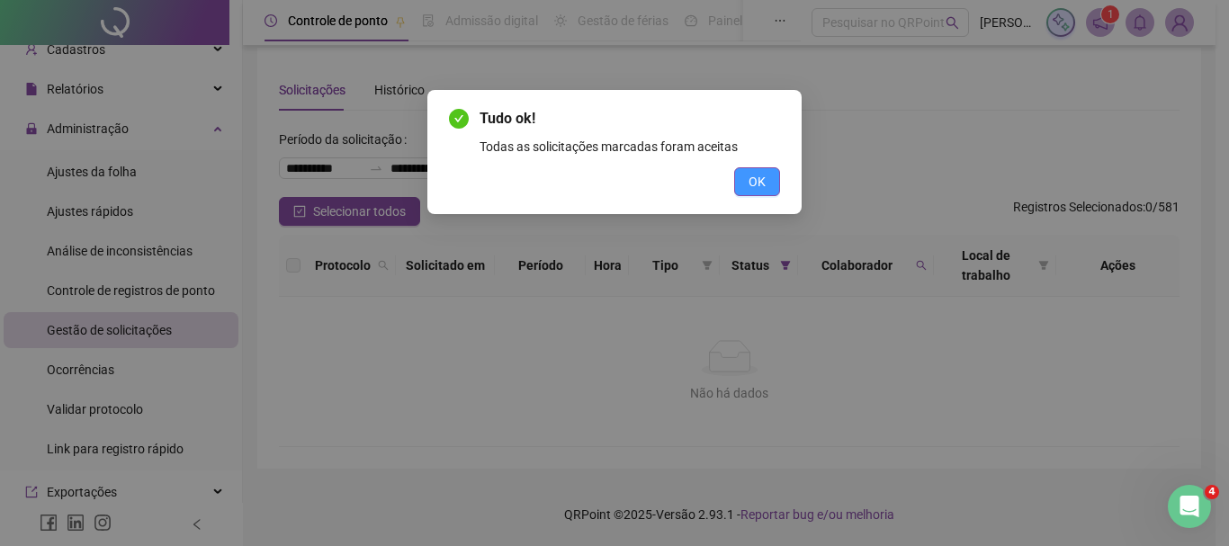
click at [761, 175] on span "OK" at bounding box center [757, 182] width 17 height 20
